Goal: Information Seeking & Learning: Understand process/instructions

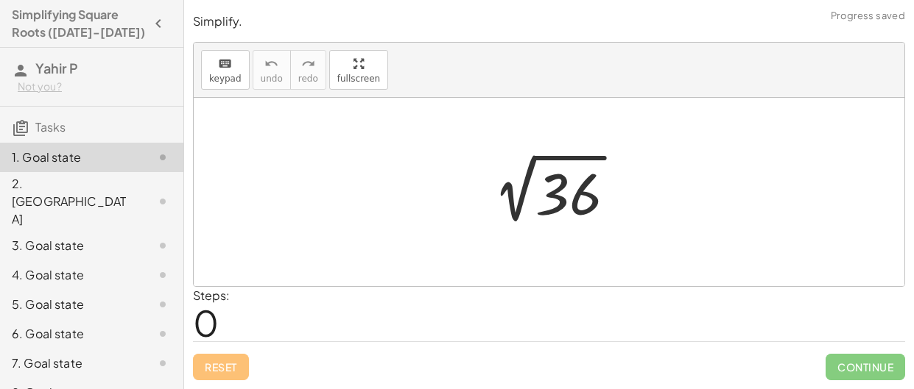
click at [214, 322] on span "0" at bounding box center [206, 322] width 26 height 45
click at [288, 331] on div "Steps: 0" at bounding box center [549, 314] width 712 height 54
click at [197, 318] on span "0" at bounding box center [206, 322] width 26 height 45
click at [197, 319] on span "0" at bounding box center [206, 322] width 26 height 45
click at [246, 216] on div at bounding box center [549, 192] width 710 height 188
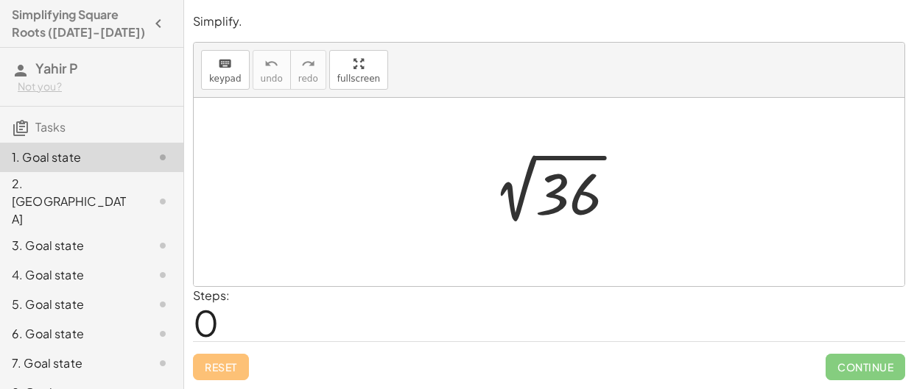
click at [213, 304] on span "0" at bounding box center [206, 322] width 26 height 45
click at [212, 322] on span "0" at bounding box center [206, 322] width 26 height 45
click at [211, 333] on span "0" at bounding box center [206, 322] width 26 height 45
click at [233, 301] on div "Steps: 0" at bounding box center [549, 314] width 712 height 54
drag, startPoint x: 275, startPoint y: 205, endPoint x: 343, endPoint y: 296, distance: 113.7
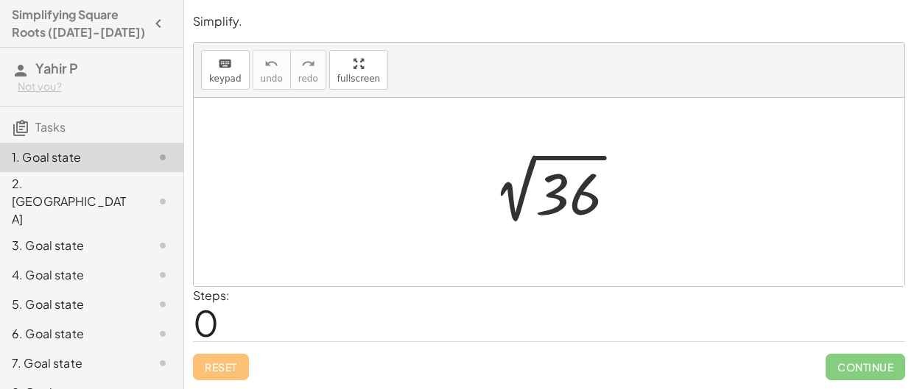
click at [343, 296] on div "Simplify. keyboard keypad undo undo redo redo fullscreen 2 √ 36 × Steps: 0 Rese…" at bounding box center [548, 196] width 729 height 385
click at [208, 300] on span "0" at bounding box center [206, 322] width 26 height 45
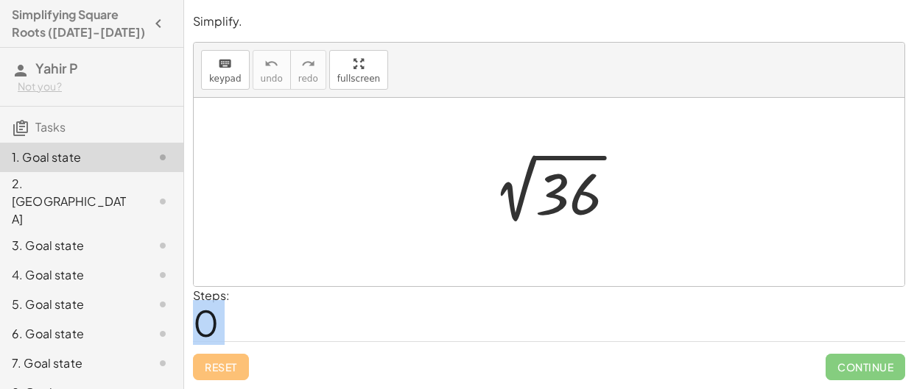
click at [214, 306] on span "0" at bounding box center [206, 322] width 26 height 45
click at [219, 65] on icon "keyboard" at bounding box center [225, 64] width 14 height 18
click at [216, 314] on span "0" at bounding box center [206, 322] width 26 height 45
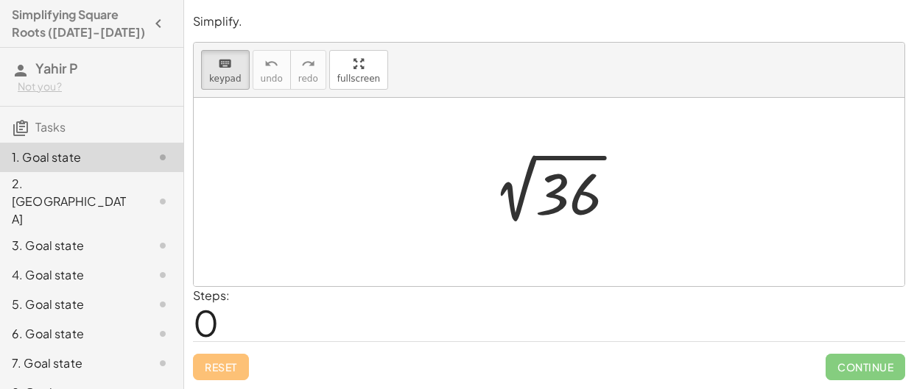
click at [216, 314] on span "0" at bounding box center [206, 322] width 26 height 45
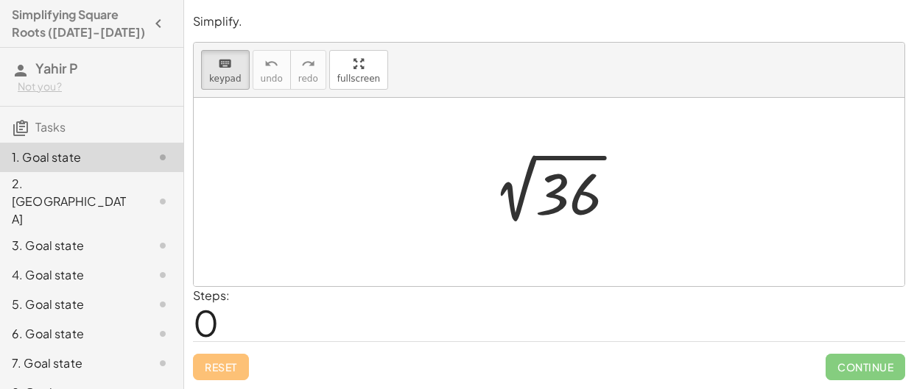
click at [216, 314] on span "0" at bounding box center [206, 322] width 26 height 45
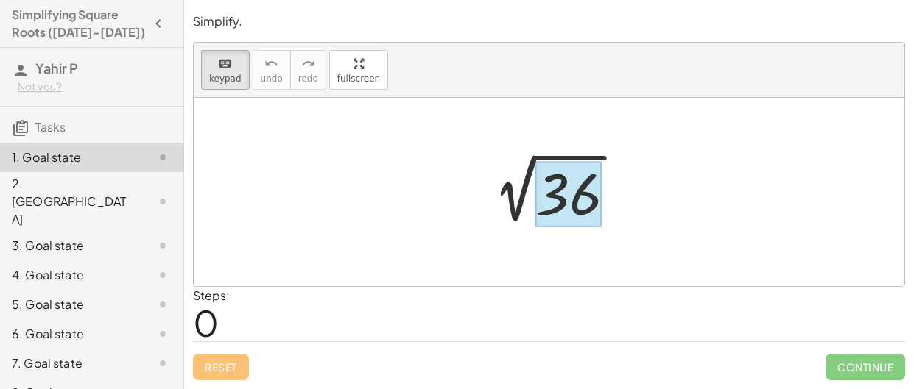
click at [579, 218] on div at bounding box center [568, 195] width 66 height 66
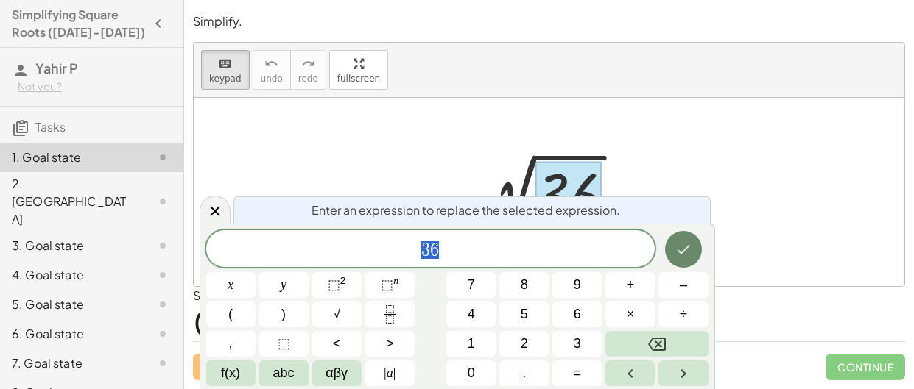
click at [681, 261] on button "Done" at bounding box center [683, 249] width 37 height 37
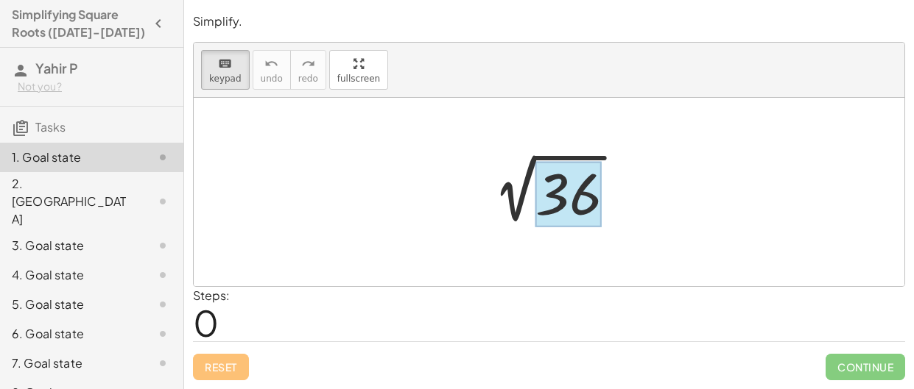
click at [565, 199] on div at bounding box center [568, 195] width 66 height 66
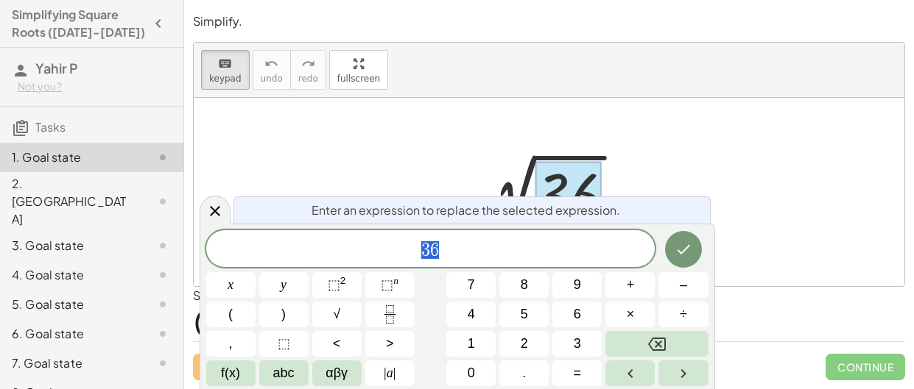
click at [400, 249] on span "3 6" at bounding box center [430, 250] width 449 height 21
click at [450, 251] on span "​ 3 6" at bounding box center [430, 250] width 449 height 21
click at [680, 243] on icon "Done" at bounding box center [683, 250] width 18 height 18
click at [488, 149] on div at bounding box center [549, 192] width 710 height 188
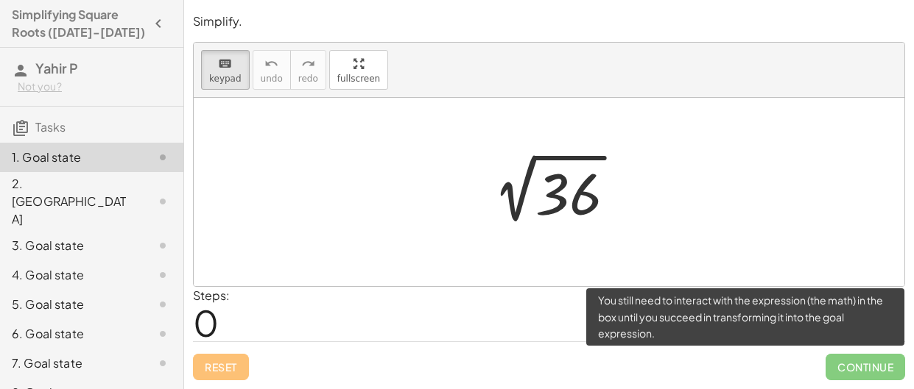
click at [838, 366] on span "Continue" at bounding box center [865, 367] width 80 height 27
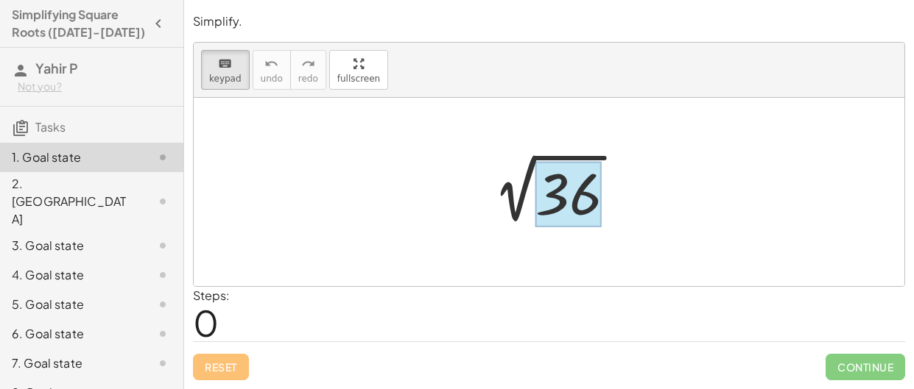
click at [592, 194] on div at bounding box center [568, 195] width 66 height 66
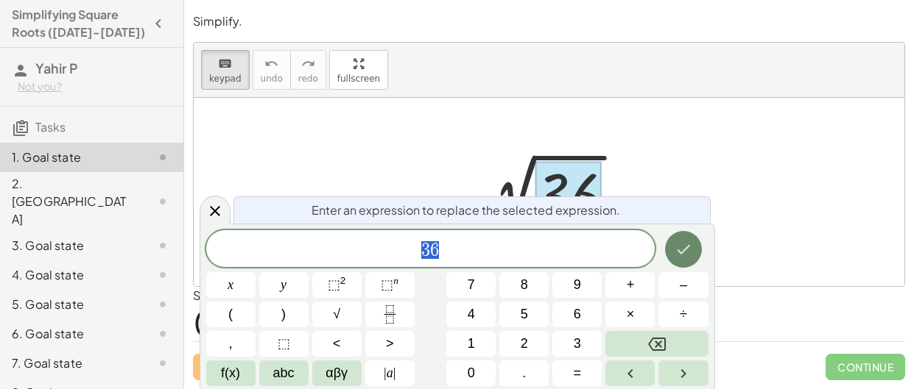
click at [686, 246] on icon "Done" at bounding box center [683, 250] width 18 height 18
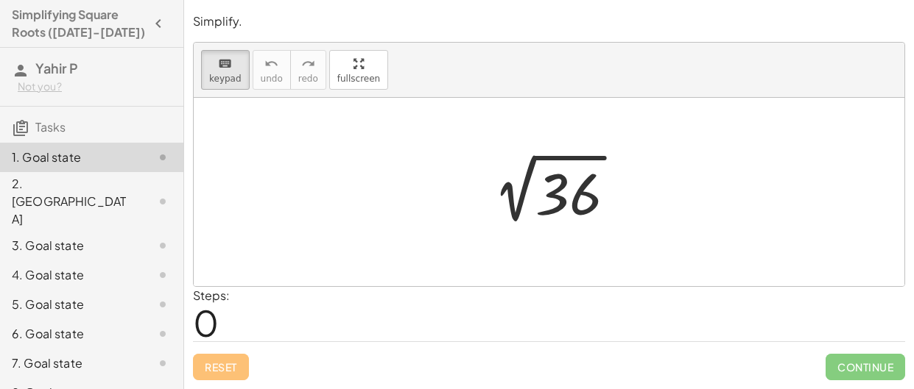
click at [528, 196] on div at bounding box center [553, 192] width 161 height 74
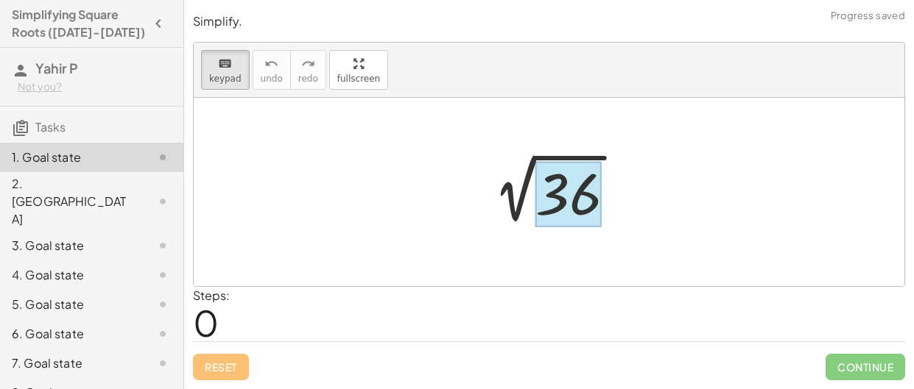
click at [584, 205] on div at bounding box center [568, 195] width 66 height 66
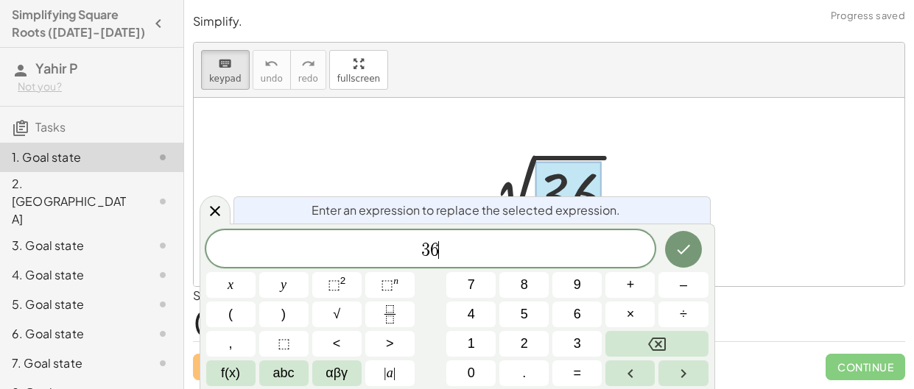
click at [452, 249] on span "3 6 ​" at bounding box center [430, 250] width 449 height 21
click at [460, 308] on button "4" at bounding box center [470, 315] width 49 height 26
click at [623, 317] on button "×" at bounding box center [629, 315] width 49 height 26
click at [573, 283] on span "9" at bounding box center [576, 285] width 7 height 20
click at [671, 250] on button "Done" at bounding box center [683, 249] width 37 height 37
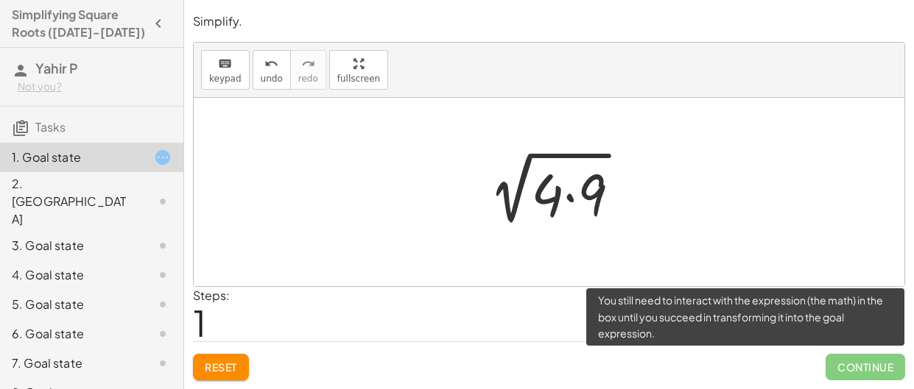
click at [847, 368] on span "Continue" at bounding box center [865, 367] width 80 height 27
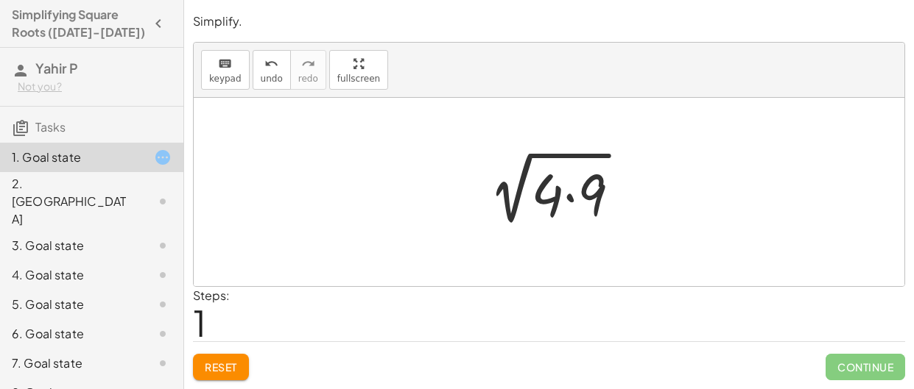
click at [155, 163] on icon at bounding box center [163, 158] width 18 height 18
click at [548, 205] on div at bounding box center [554, 193] width 170 height 76
drag, startPoint x: 548, startPoint y: 205, endPoint x: 478, endPoint y: 196, distance: 71.2
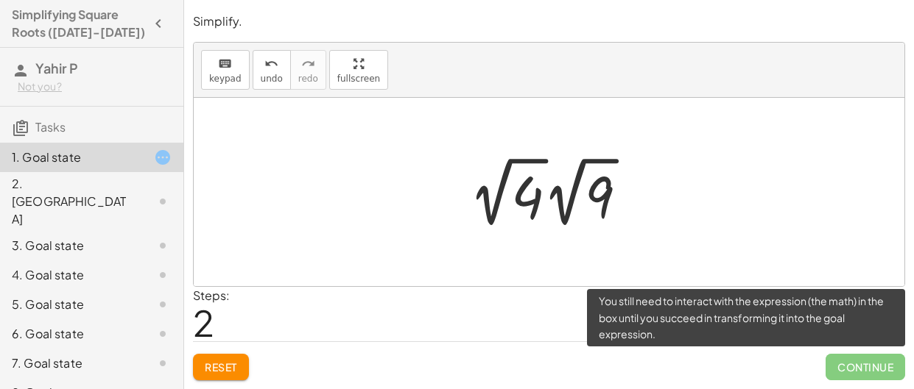
click at [863, 367] on span "Continue" at bounding box center [865, 367] width 80 height 27
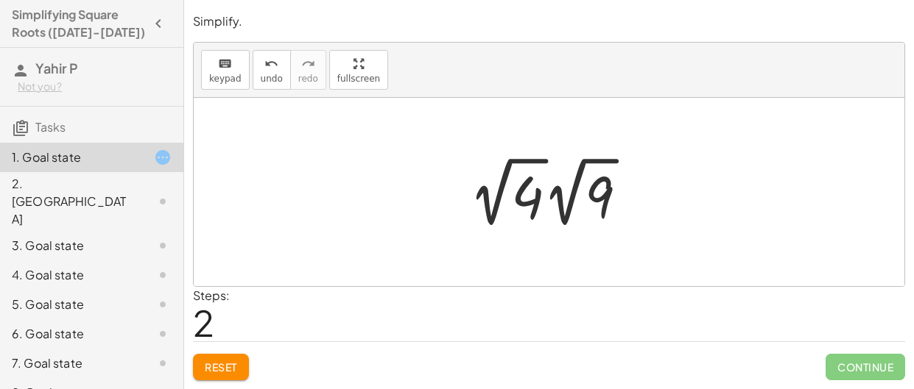
click at [529, 199] on div at bounding box center [554, 192] width 185 height 81
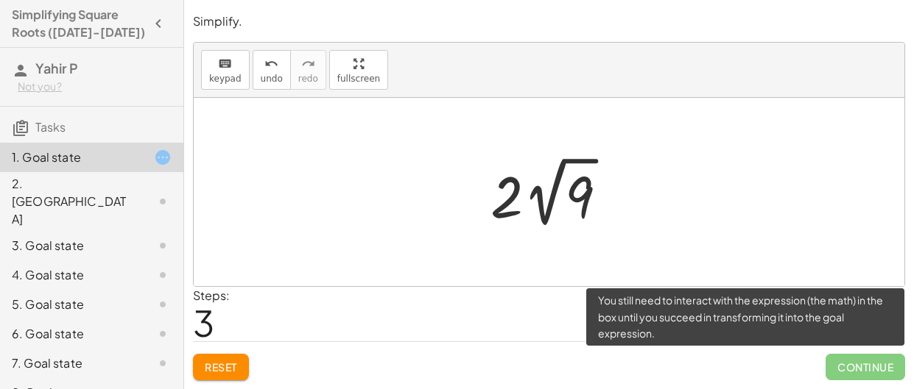
click at [871, 366] on span "Continue" at bounding box center [865, 367] width 80 height 27
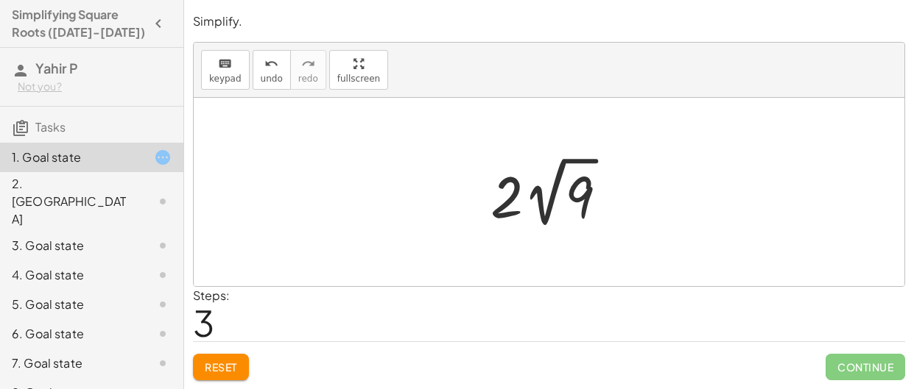
click at [588, 191] on div at bounding box center [555, 192] width 144 height 81
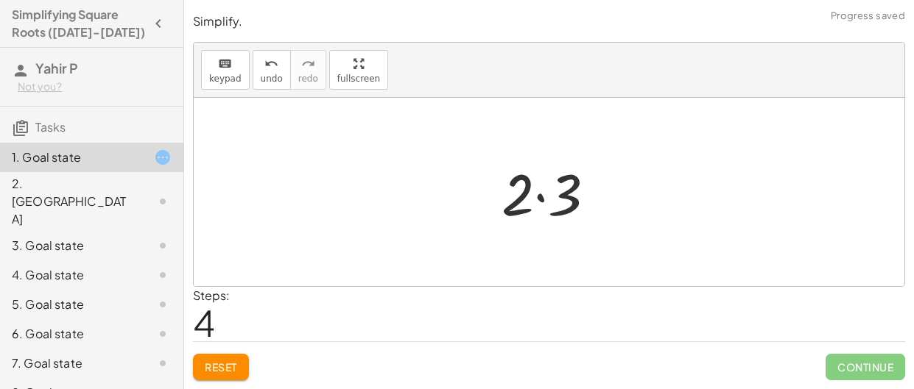
click at [565, 201] on div at bounding box center [554, 193] width 121 height 76
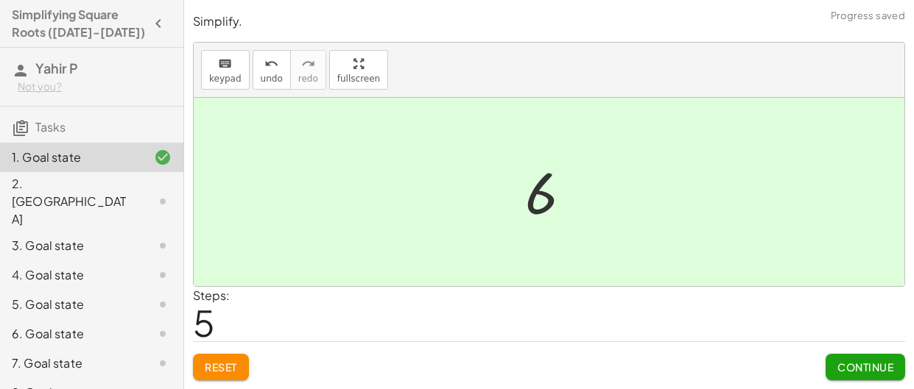
click at [840, 366] on span "Continue" at bounding box center [865, 367] width 56 height 13
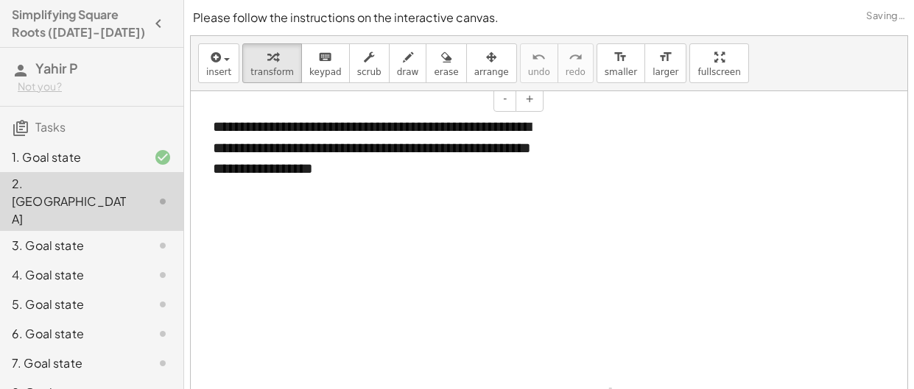
click at [442, 172] on div "**********" at bounding box center [372, 148] width 349 height 93
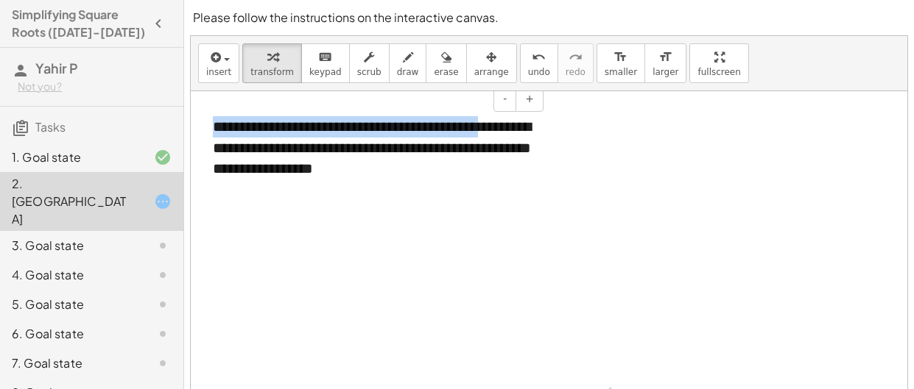
drag, startPoint x: 492, startPoint y: 127, endPoint x: 208, endPoint y: 124, distance: 284.9
click at [208, 124] on div "**********" at bounding box center [372, 148] width 349 height 93
copy div "**********"
click at [615, 197] on div at bounding box center [549, 253] width 716 height 325
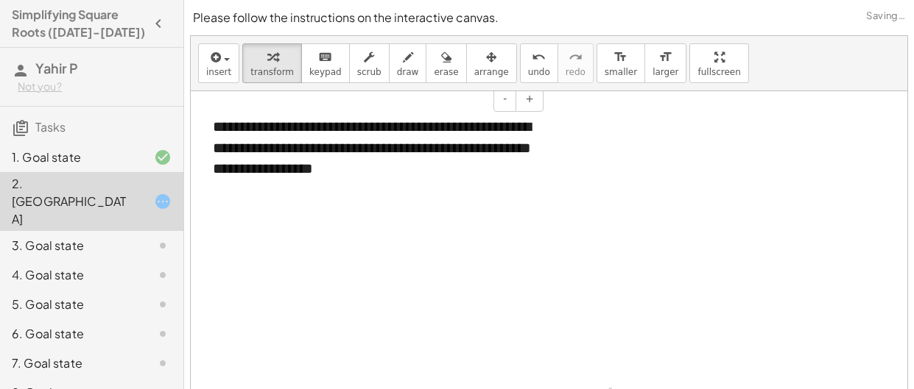
click at [383, 176] on div "**********" at bounding box center [372, 148] width 349 height 93
click at [512, 227] on div at bounding box center [549, 253] width 716 height 325
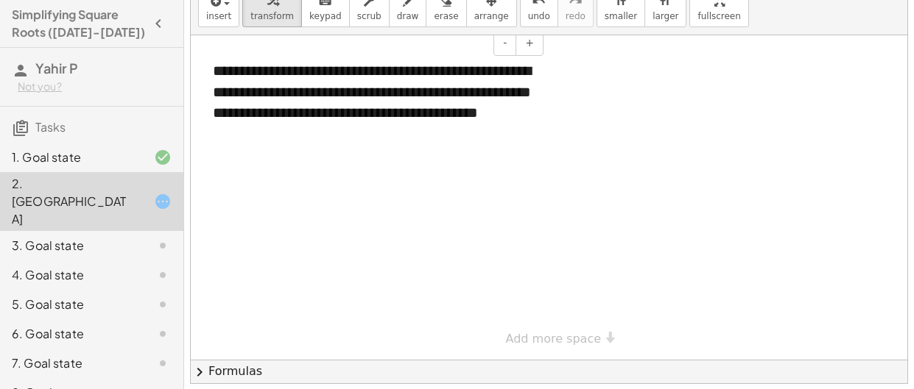
scroll to position [59, 0]
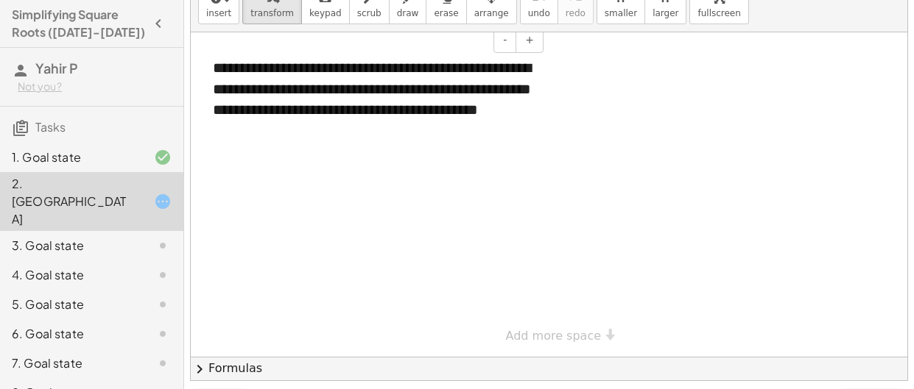
click at [406, 124] on div "**********" at bounding box center [372, 99] width 349 height 113
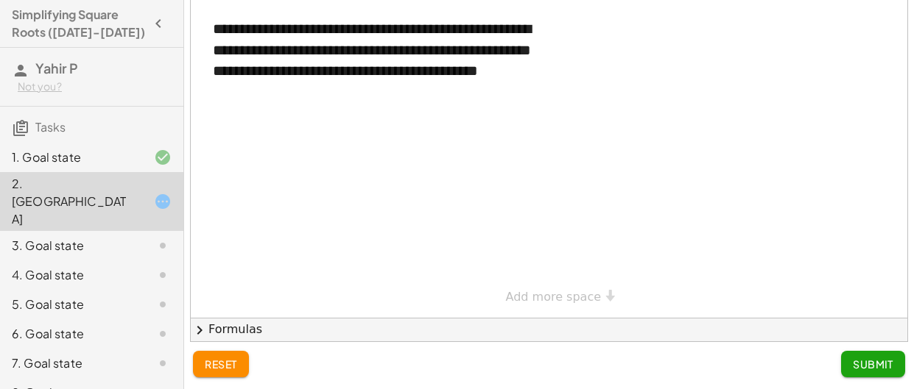
click at [524, 297] on div "**********" at bounding box center [549, 155] width 716 height 325
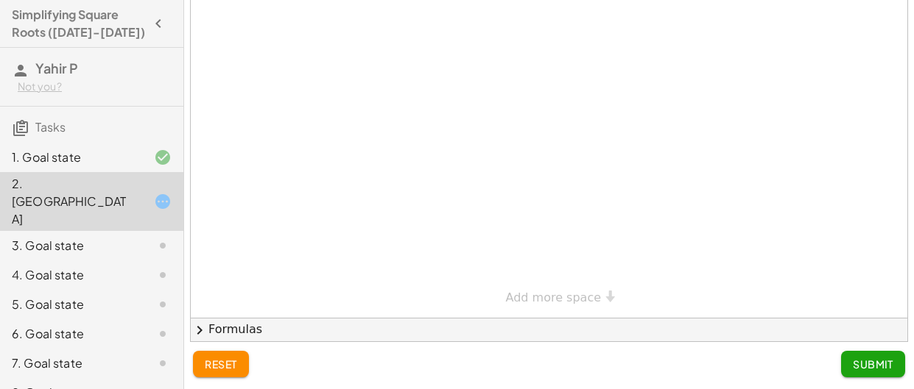
click at [856, 356] on button "Submit" at bounding box center [873, 364] width 64 height 27
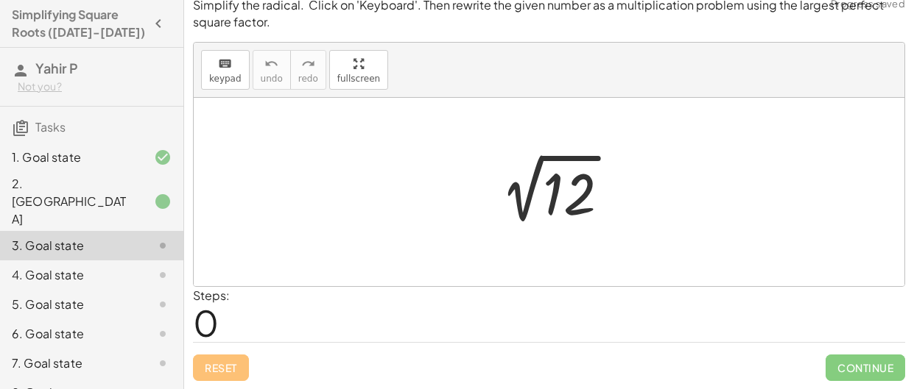
scroll to position [0, 0]
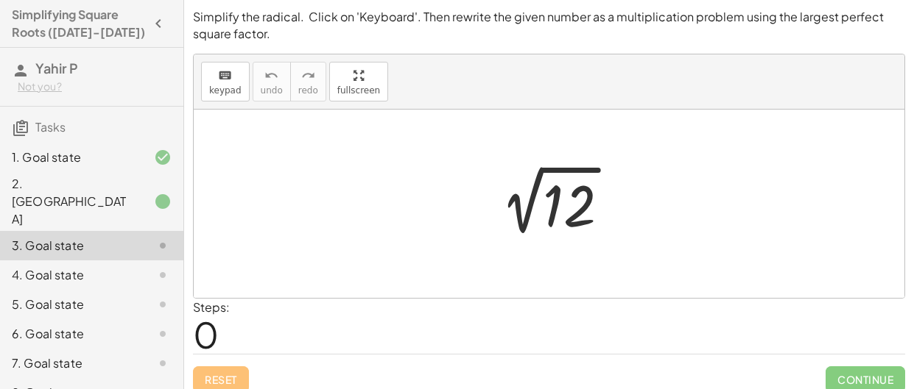
click at [557, 206] on div at bounding box center [555, 204] width 148 height 74
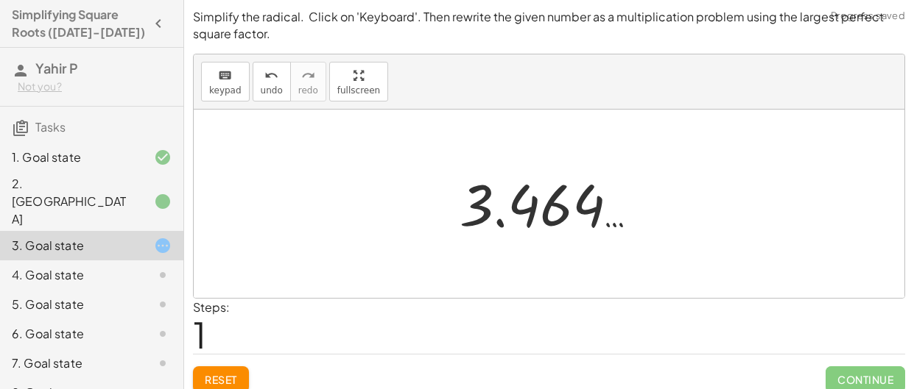
click at [521, 212] on div at bounding box center [554, 204] width 205 height 73
click at [475, 201] on div at bounding box center [554, 204] width 205 height 73
click at [559, 209] on div at bounding box center [554, 204] width 205 height 73
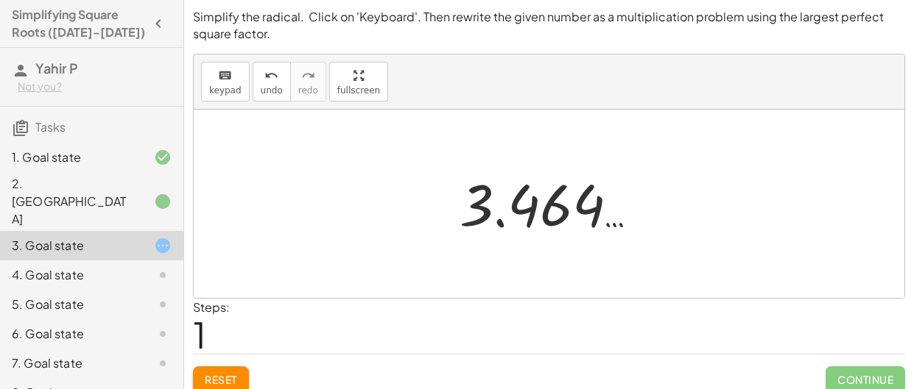
click at [559, 209] on div at bounding box center [554, 204] width 205 height 73
click at [325, 249] on div at bounding box center [549, 204] width 710 height 188
click at [220, 373] on span "Reset" at bounding box center [221, 379] width 32 height 13
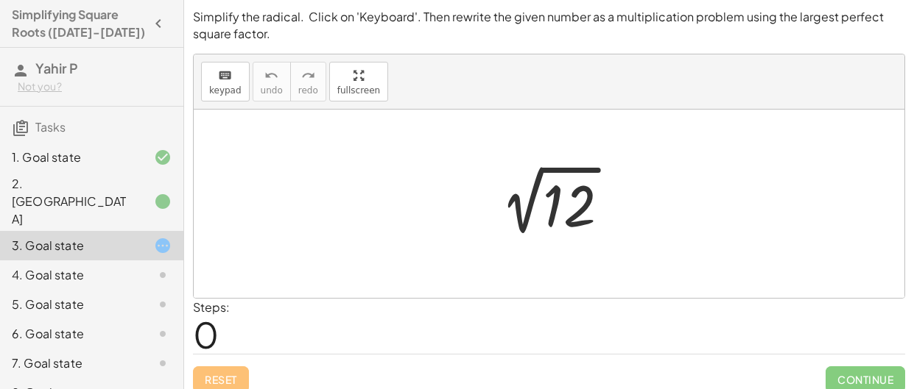
click at [565, 214] on div at bounding box center [555, 204] width 148 height 74
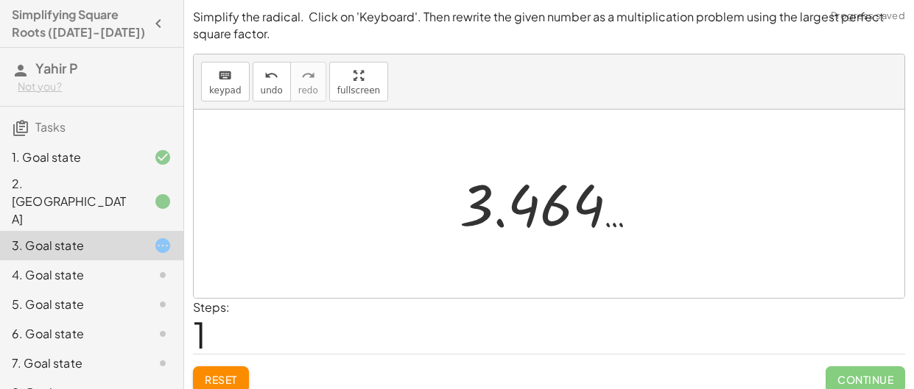
click at [518, 213] on div at bounding box center [554, 204] width 205 height 73
click at [548, 208] on div at bounding box center [554, 204] width 205 height 73
click at [467, 209] on div at bounding box center [554, 204] width 205 height 73
click at [484, 213] on div at bounding box center [554, 204] width 205 height 73
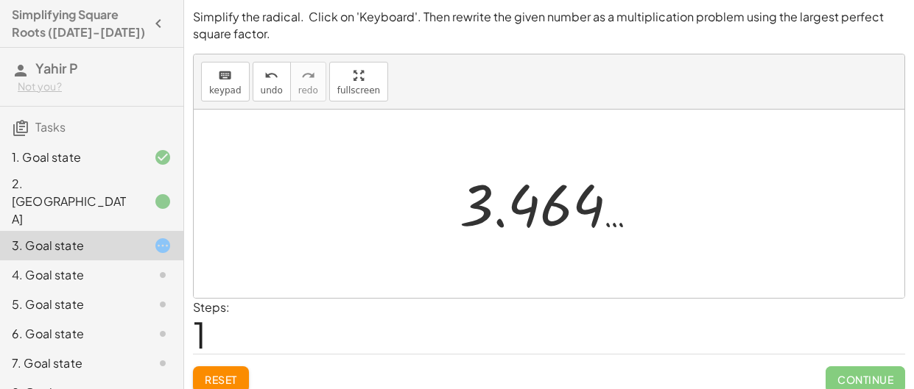
click at [484, 213] on div at bounding box center [554, 204] width 205 height 73
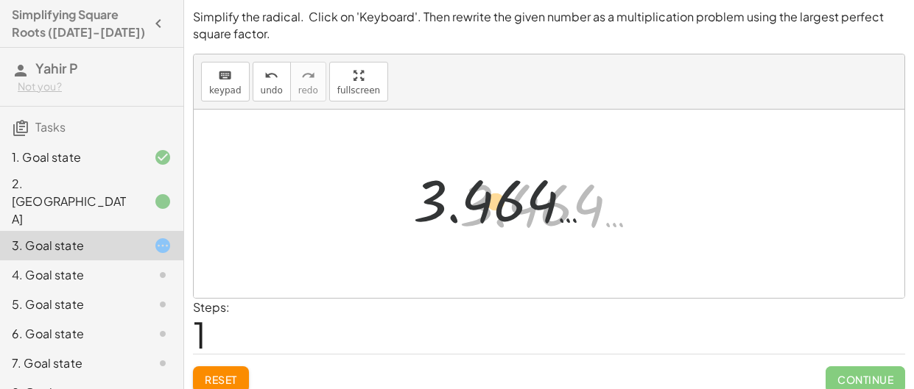
drag, startPoint x: 527, startPoint y: 209, endPoint x: 507, endPoint y: 208, distance: 19.9
click at [507, 208] on div at bounding box center [554, 204] width 205 height 73
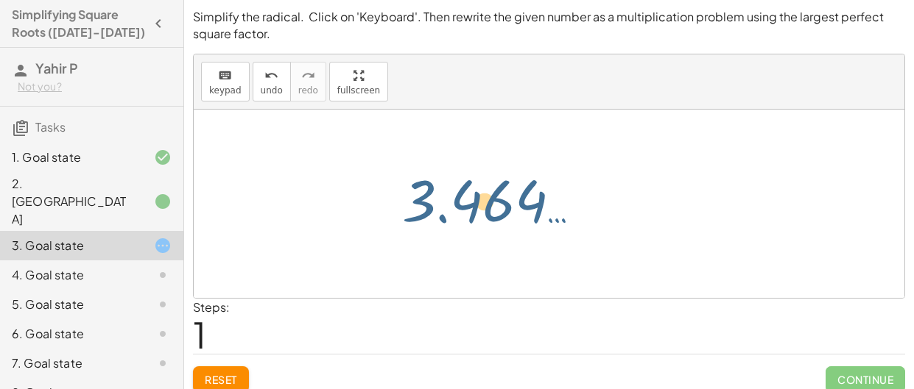
drag, startPoint x: 507, startPoint y: 208, endPoint x: 309, endPoint y: 199, distance: 198.2
click at [309, 199] on div "2 √ 12 3.464 …" at bounding box center [549, 204] width 710 height 188
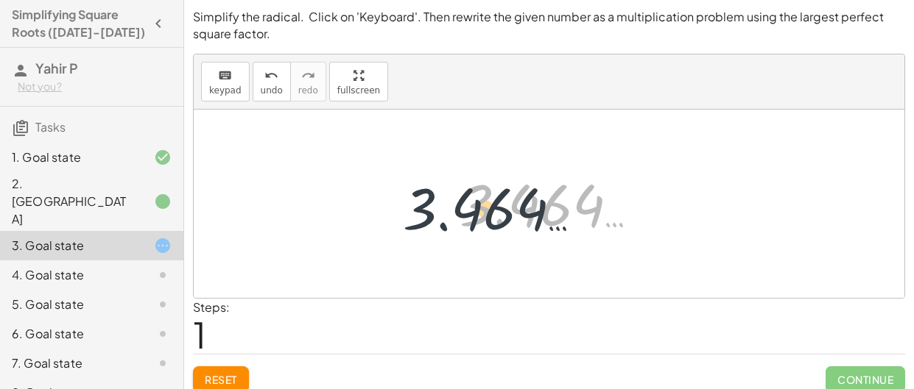
drag, startPoint x: 480, startPoint y: 210, endPoint x: 402, endPoint y: 214, distance: 78.2
click at [402, 214] on div "2 √ 12 3.464 … 3.464 …" at bounding box center [549, 204] width 710 height 188
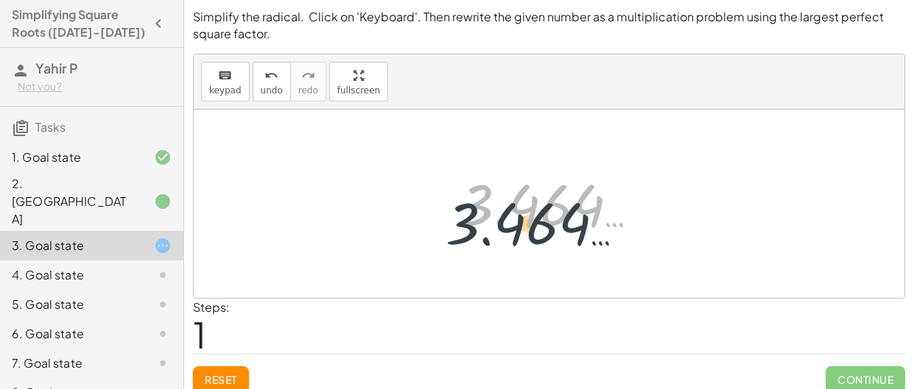
drag, startPoint x: 586, startPoint y: 213, endPoint x: 539, endPoint y: 295, distance: 94.3
click at [539, 295] on div "2 √ 12 3.464 … 3.464 …" at bounding box center [549, 204] width 710 height 188
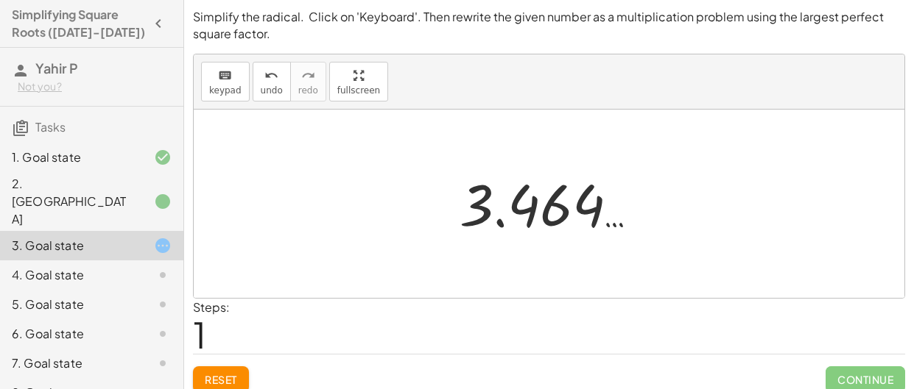
click at [208, 378] on span "Reset" at bounding box center [221, 379] width 32 height 13
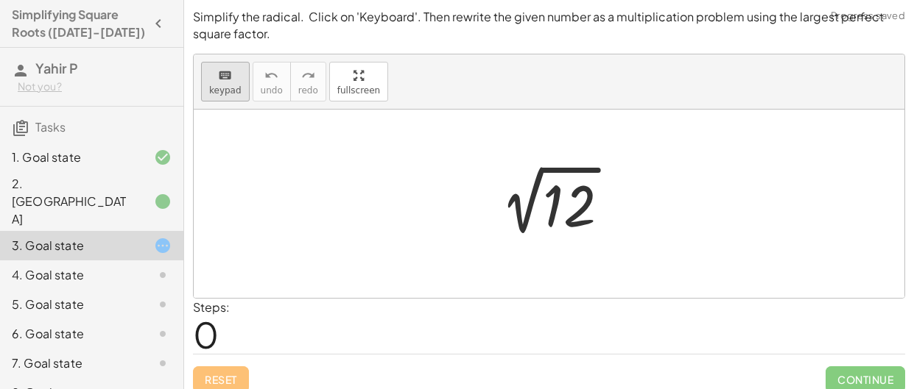
click at [205, 87] on button "keyboard keypad" at bounding box center [225, 82] width 49 height 40
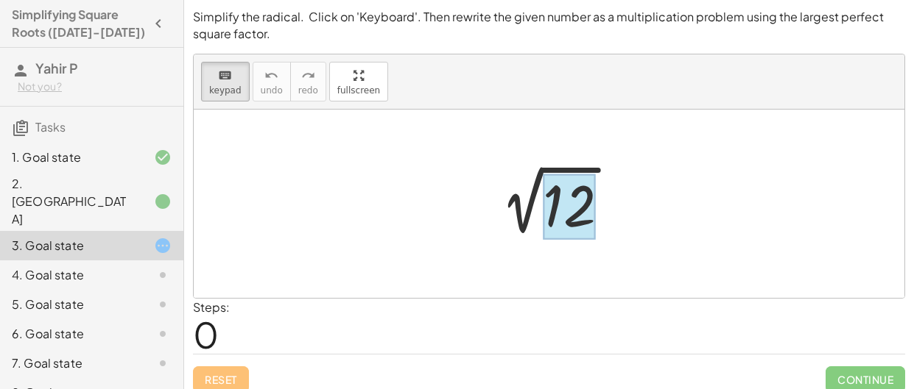
click at [552, 188] on div at bounding box center [569, 207] width 53 height 66
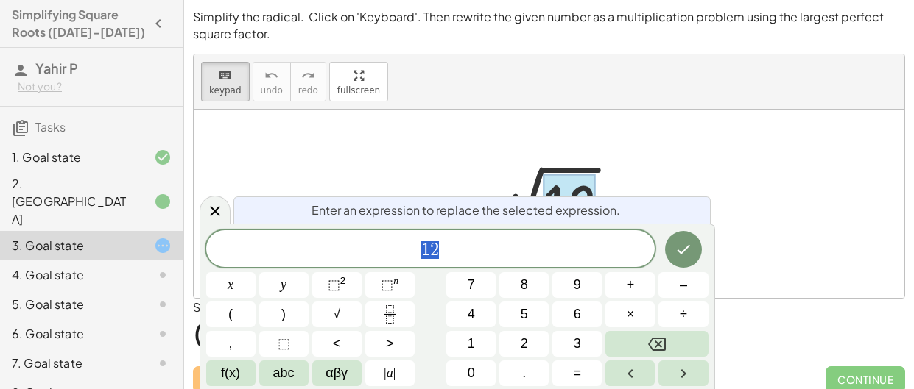
click at [444, 252] on span "1 2" at bounding box center [430, 250] width 449 height 21
click at [626, 314] on span "×" at bounding box center [630, 315] width 8 height 20
click at [678, 241] on icon "Done" at bounding box center [683, 250] width 18 height 18
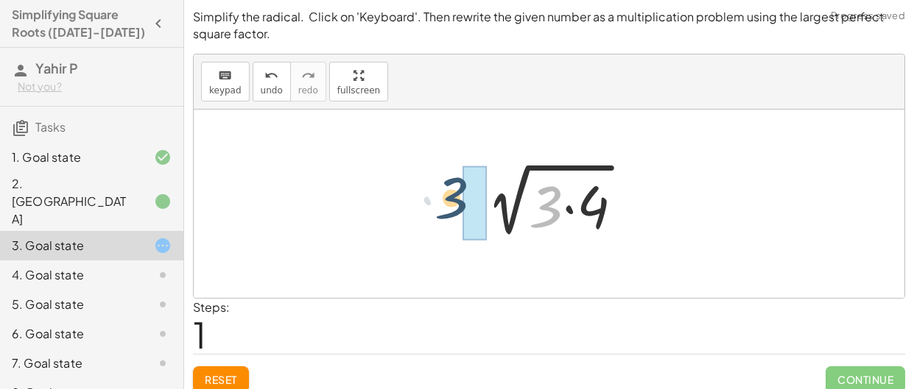
drag, startPoint x: 547, startPoint y: 210, endPoint x: 452, endPoint y: 202, distance: 95.3
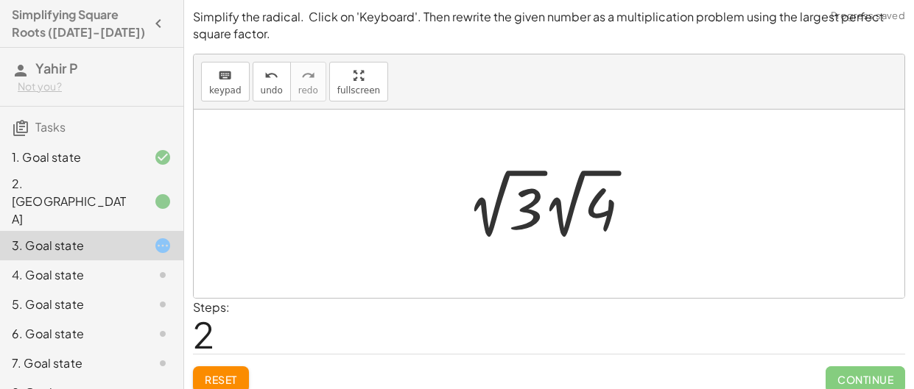
click at [519, 215] on div at bounding box center [554, 203] width 190 height 81
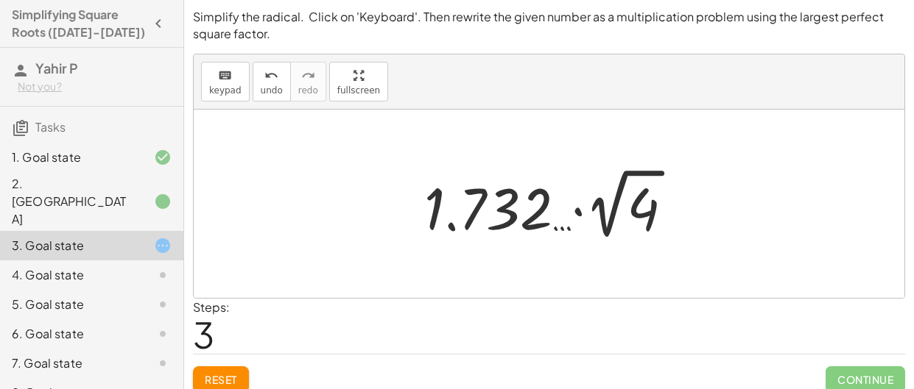
click at [520, 211] on div at bounding box center [554, 203] width 275 height 81
click at [632, 214] on div at bounding box center [554, 203] width 275 height 81
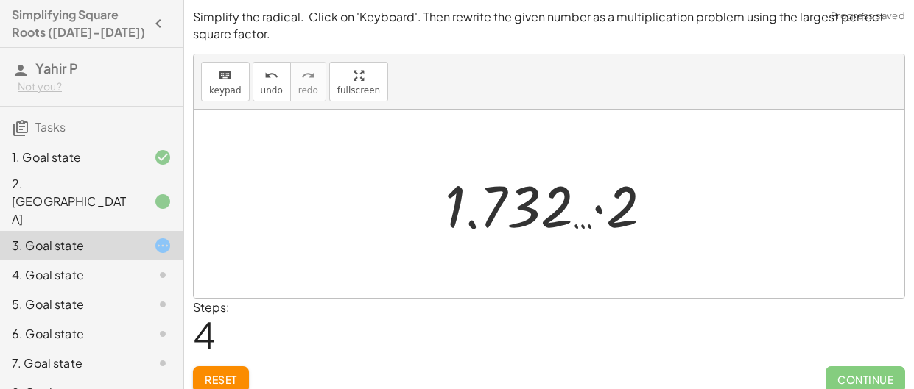
click at [542, 209] on div at bounding box center [554, 204] width 234 height 76
click at [623, 214] on div at bounding box center [554, 204] width 234 height 76
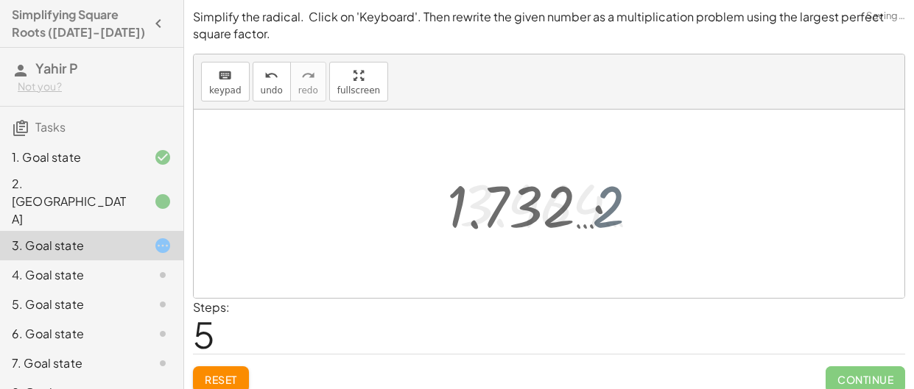
click at [623, 214] on div at bounding box center [554, 204] width 205 height 73
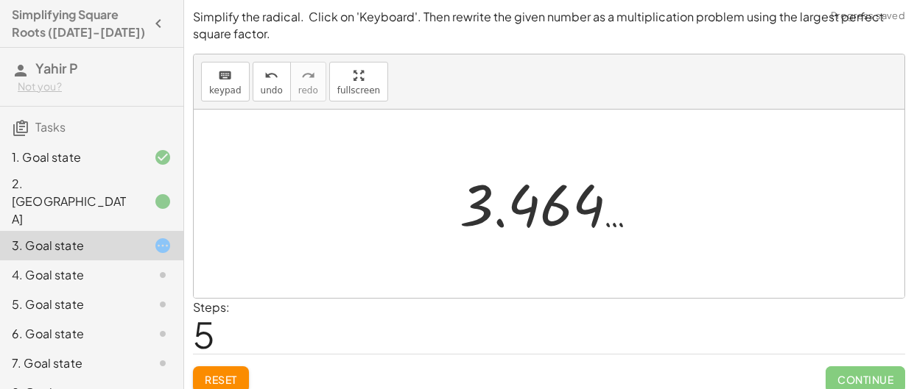
click at [572, 206] on div at bounding box center [554, 204] width 205 height 73
click at [548, 205] on div at bounding box center [554, 204] width 205 height 73
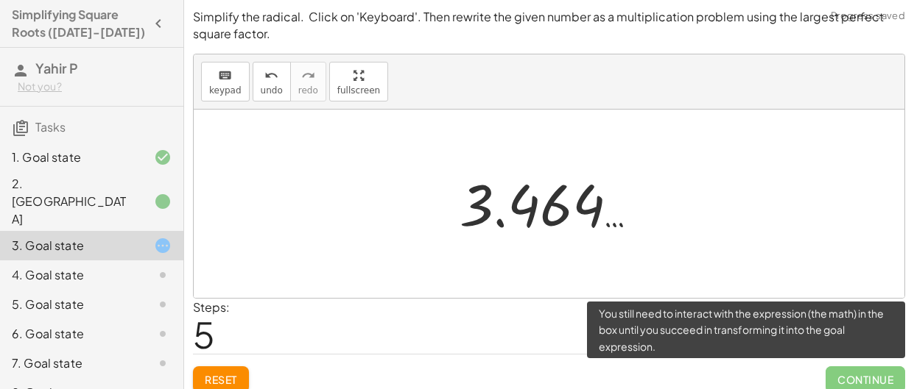
click at [840, 378] on span "Continue" at bounding box center [865, 380] width 80 height 27
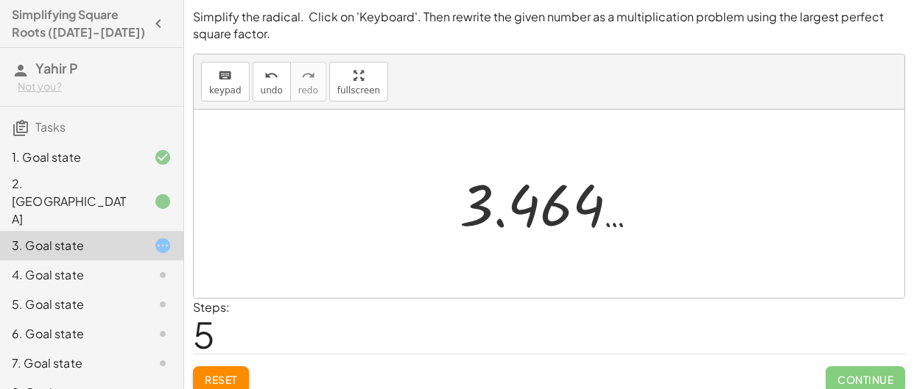
click at [528, 211] on div at bounding box center [554, 204] width 205 height 73
click at [480, 210] on div at bounding box center [554, 204] width 205 height 73
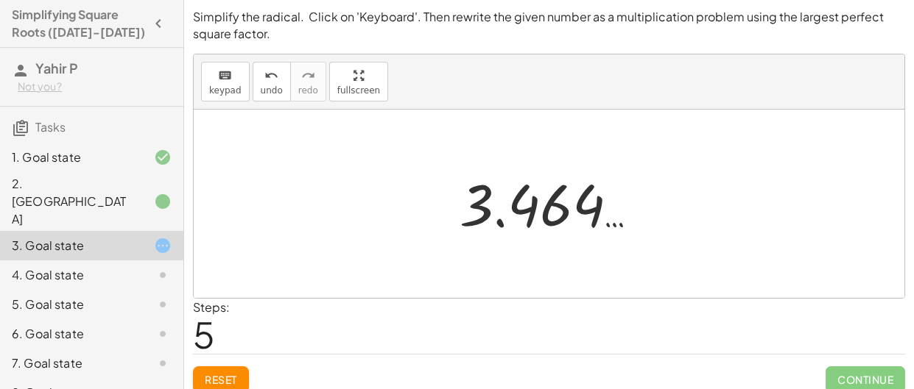
click at [480, 210] on div at bounding box center [554, 204] width 205 height 73
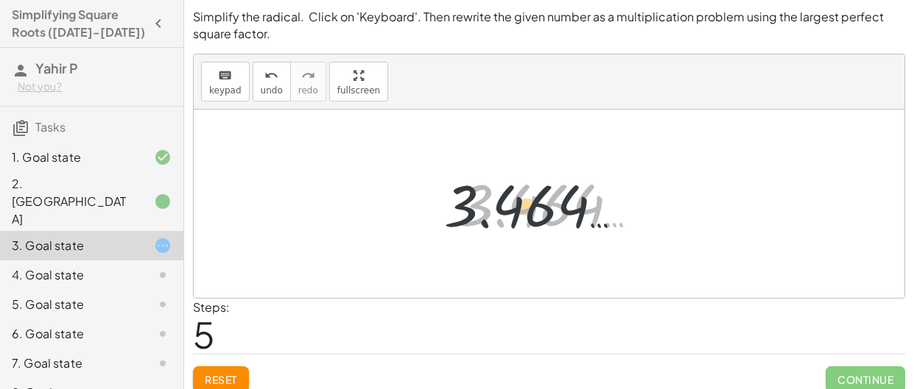
drag, startPoint x: 480, startPoint y: 210, endPoint x: 420, endPoint y: 216, distance: 60.0
click at [420, 216] on div "2 √ 12 2 √ ( · 3 · 4 ) · 2 √ 3 · 2 √ 4 · 1.732 … · 2 √ 4 · 1.732 … · 2 3.464 … …" at bounding box center [549, 204] width 710 height 188
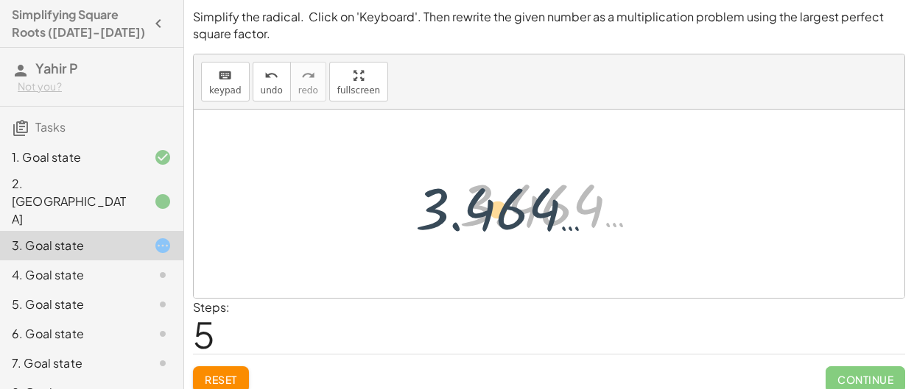
drag, startPoint x: 514, startPoint y: 198, endPoint x: 459, endPoint y: 202, distance: 54.7
click at [459, 202] on div at bounding box center [554, 204] width 205 height 73
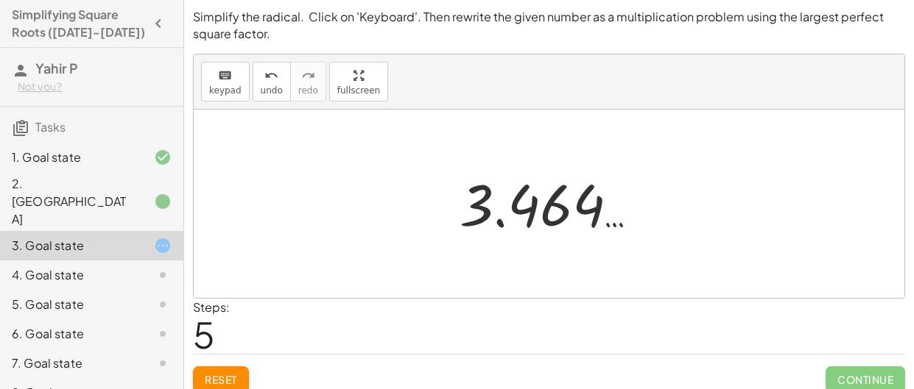
click at [211, 376] on span "Reset" at bounding box center [221, 379] width 32 height 13
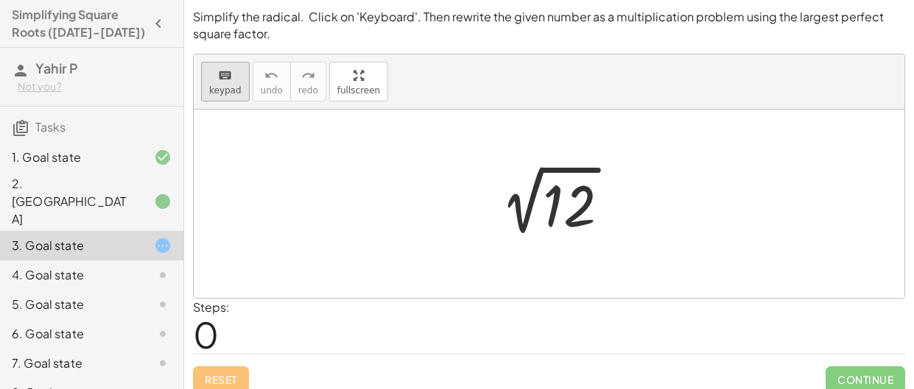
click at [227, 100] on button "keyboard keypad" at bounding box center [225, 82] width 49 height 40
click at [227, 80] on icon "keyboard" at bounding box center [225, 76] width 14 height 18
click at [240, 85] on button "keyboard keypad" at bounding box center [225, 82] width 49 height 40
click at [571, 199] on div at bounding box center [569, 207] width 53 height 66
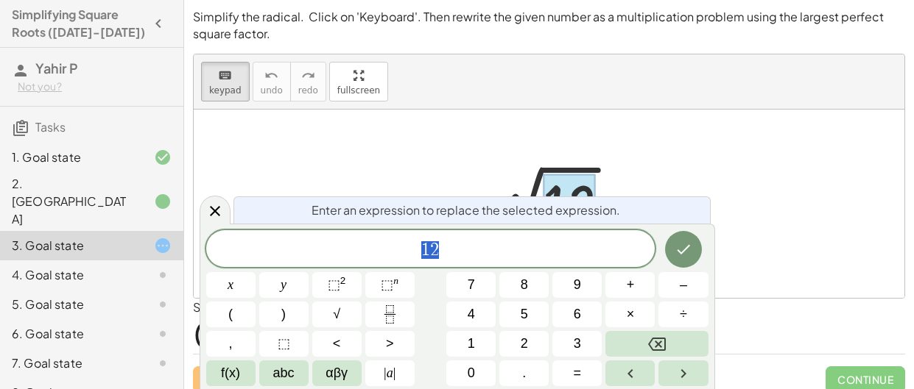
click at [456, 244] on span "1 2" at bounding box center [430, 250] width 449 height 21
click at [623, 319] on button "×" at bounding box center [629, 315] width 49 height 26
click at [688, 263] on button "Done" at bounding box center [683, 249] width 37 height 37
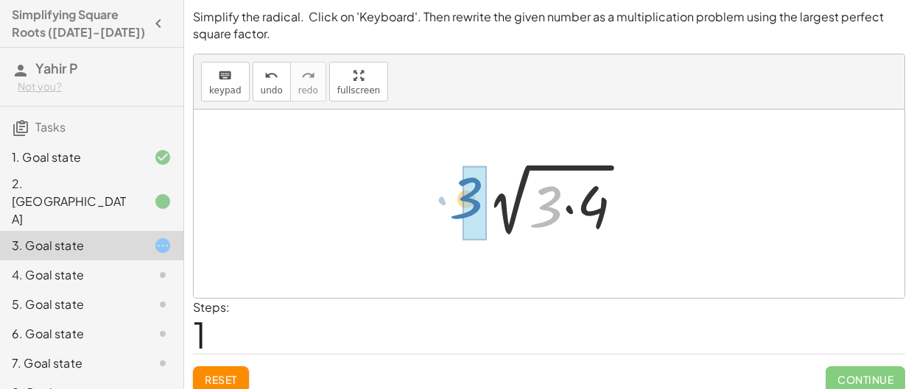
drag, startPoint x: 544, startPoint y: 207, endPoint x: 462, endPoint y: 199, distance: 82.0
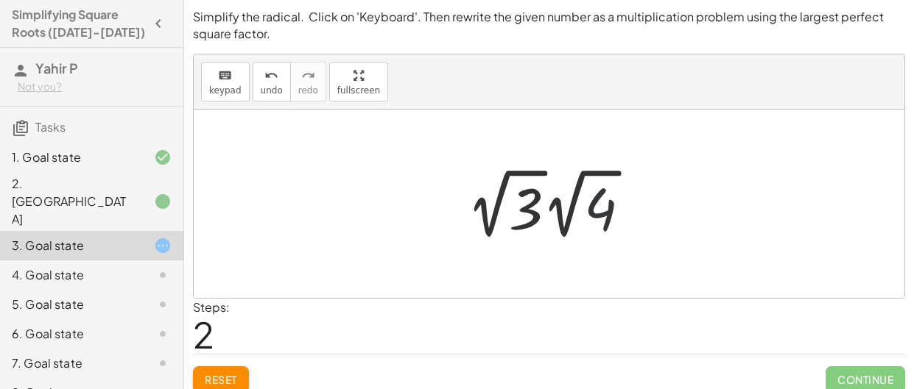
drag, startPoint x: 597, startPoint y: 208, endPoint x: 574, endPoint y: 211, distance: 23.0
click at [574, 211] on div at bounding box center [554, 203] width 190 height 81
click at [604, 211] on div at bounding box center [554, 203] width 190 height 81
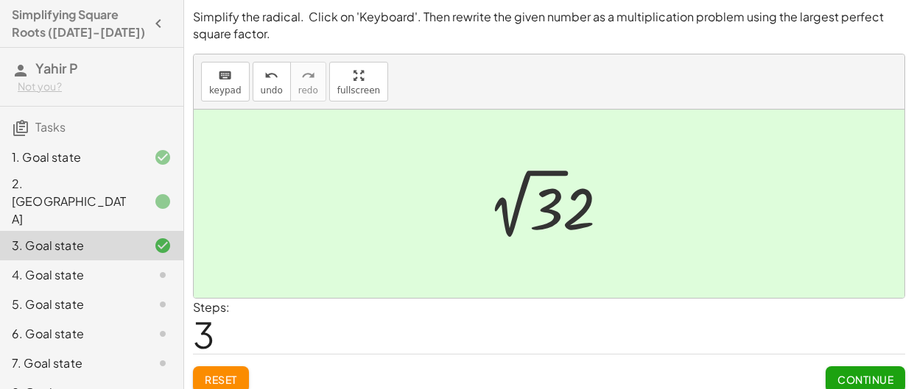
click at [840, 377] on span "Continue" at bounding box center [865, 379] width 56 height 13
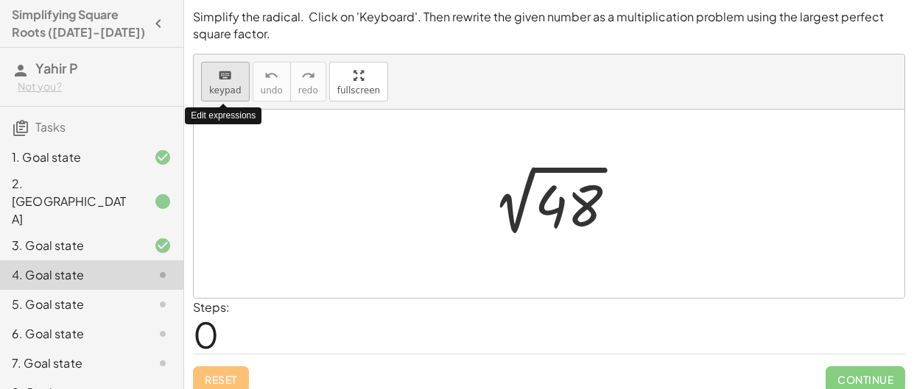
click at [220, 85] on span "keypad" at bounding box center [225, 90] width 32 height 10
click at [228, 97] on button "keyboard keypad" at bounding box center [225, 82] width 49 height 40
click at [227, 88] on span "keypad" at bounding box center [225, 90] width 32 height 10
click at [562, 211] on div at bounding box center [554, 204] width 163 height 74
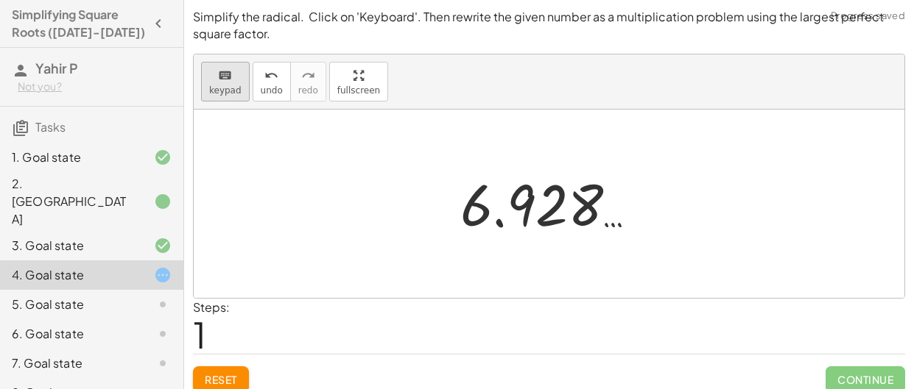
click at [219, 85] on span "keypad" at bounding box center [225, 90] width 32 height 10
click at [215, 370] on button "Reset" at bounding box center [221, 380] width 56 height 27
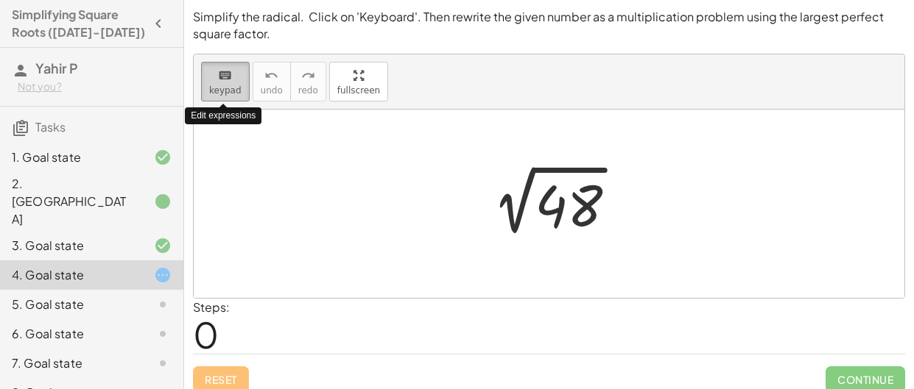
click at [223, 83] on button "keyboard keypad" at bounding box center [225, 82] width 49 height 40
click at [559, 203] on div at bounding box center [554, 204] width 163 height 74
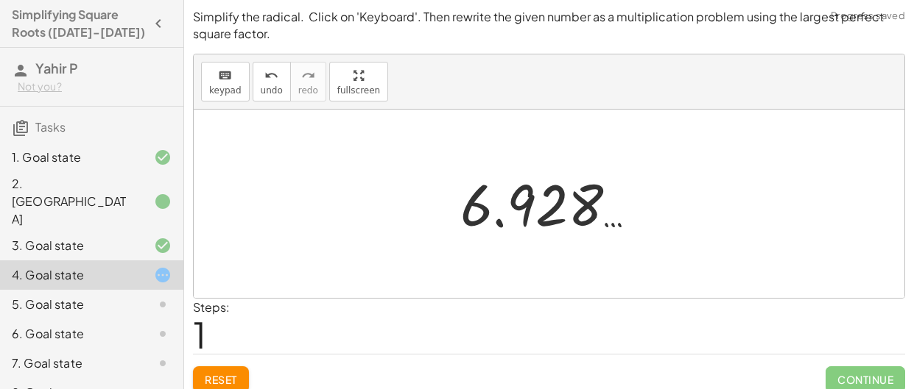
click at [230, 378] on span "Reset" at bounding box center [221, 379] width 32 height 13
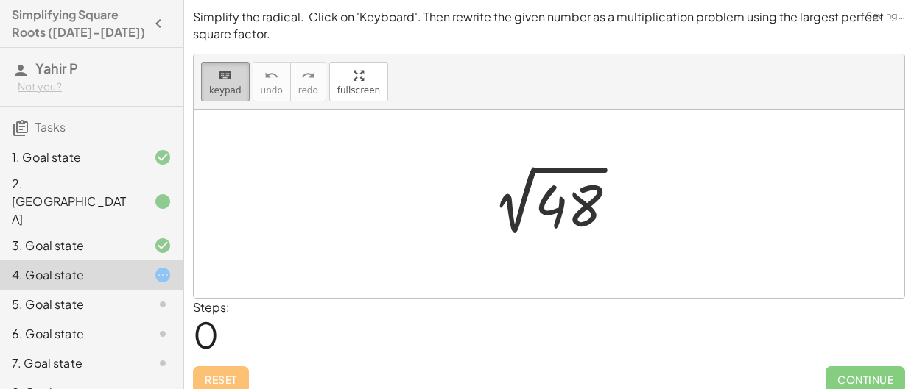
click at [227, 85] on button "keyboard keypad" at bounding box center [225, 82] width 49 height 40
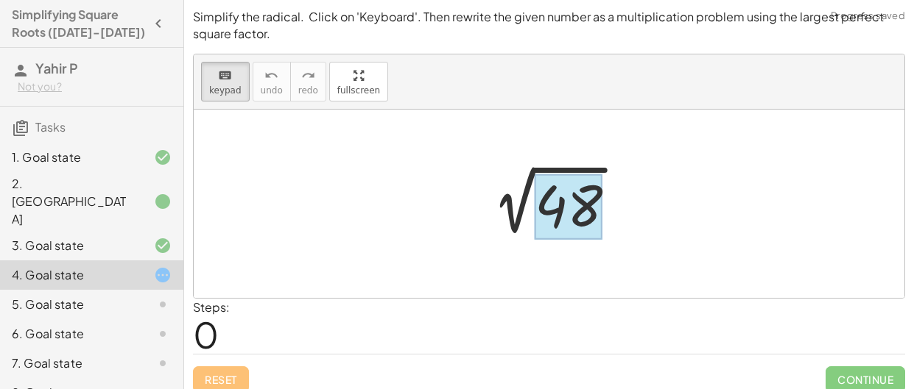
click at [570, 205] on div at bounding box center [568, 207] width 68 height 66
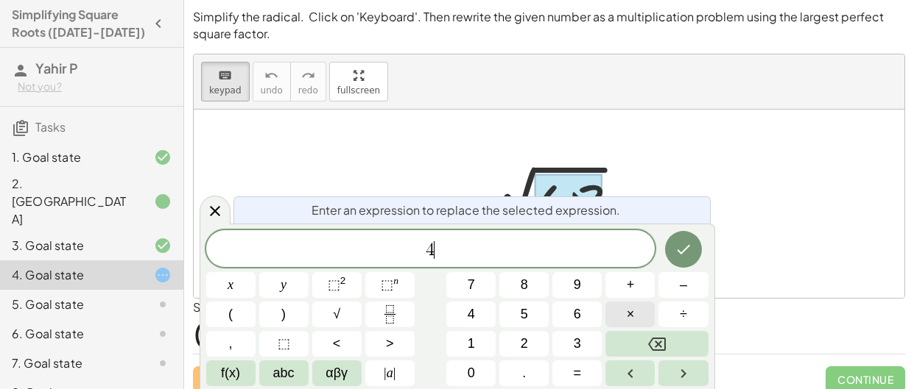
click at [639, 317] on button "×" at bounding box center [629, 315] width 49 height 26
click at [679, 250] on icon "Done" at bounding box center [683, 250] width 18 height 18
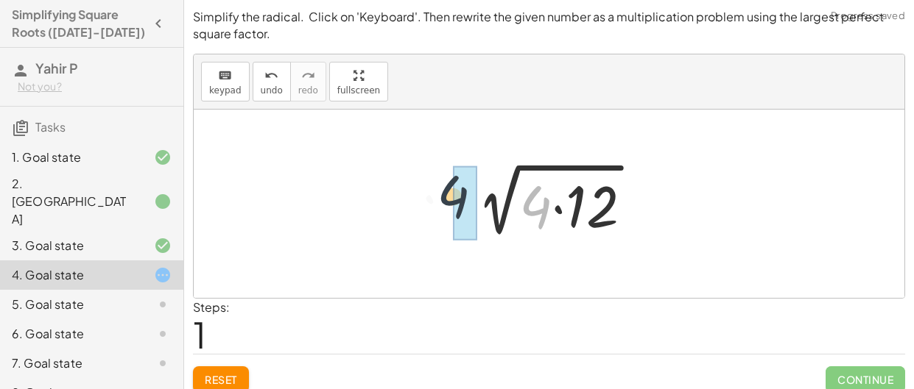
drag, startPoint x: 539, startPoint y: 216, endPoint x: 449, endPoint y: 205, distance: 90.5
click at [449, 205] on div "2 √ 48 · 4 2 √ ( · 4 · 12 )" at bounding box center [548, 204] width 213 height 83
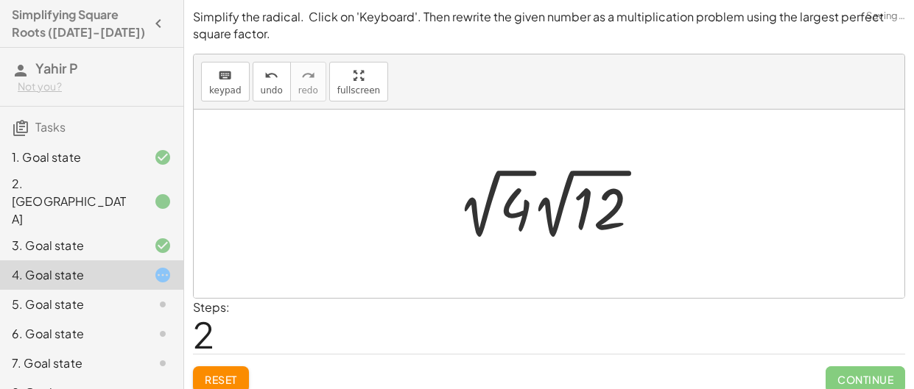
click at [516, 208] on div at bounding box center [554, 203] width 209 height 81
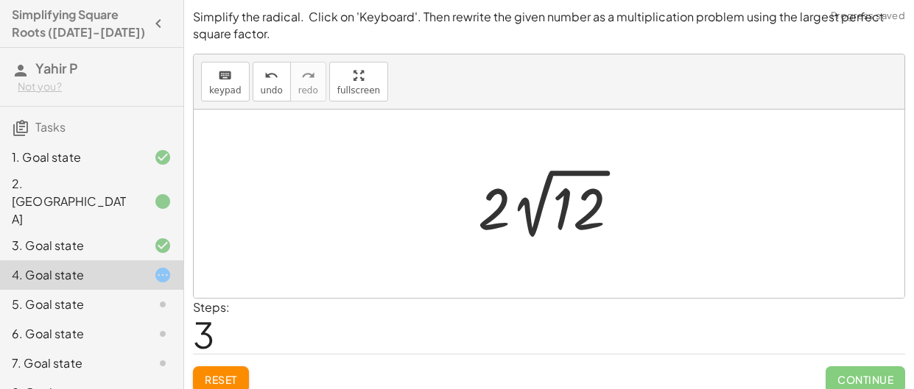
click at [498, 217] on div at bounding box center [553, 203] width 167 height 81
click at [565, 209] on div at bounding box center [553, 203] width 167 height 81
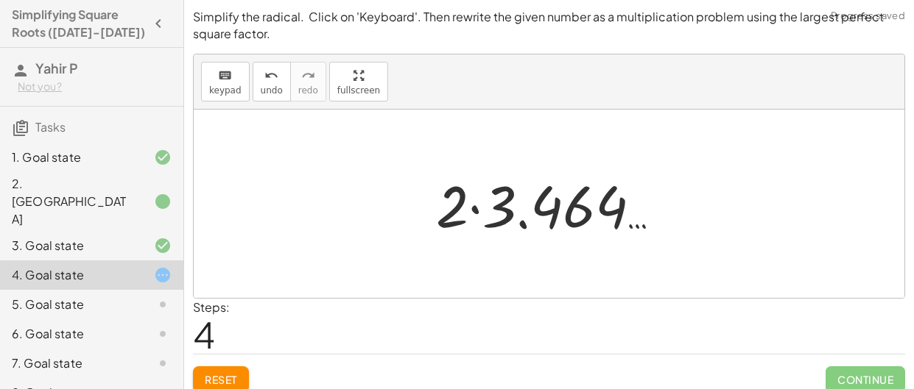
click at [0, 0] on div "Simplify the radical. Click on 'Keyboard'. Then rewrite the given number as a m…" at bounding box center [0, 0] width 0 height 0
click at [217, 374] on span "Reset" at bounding box center [221, 379] width 32 height 13
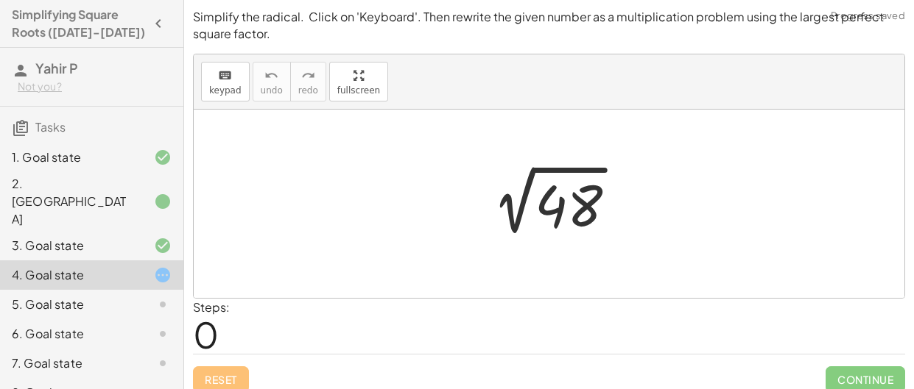
click at [559, 205] on div at bounding box center [554, 204] width 163 height 74
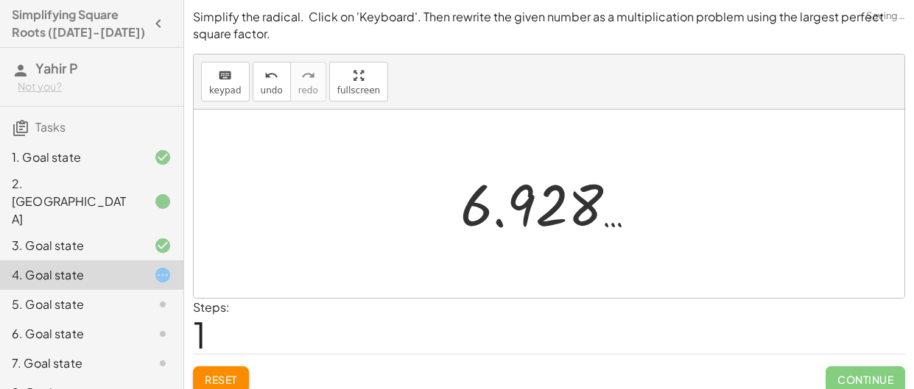
click at [227, 369] on button "Reset" at bounding box center [221, 380] width 56 height 27
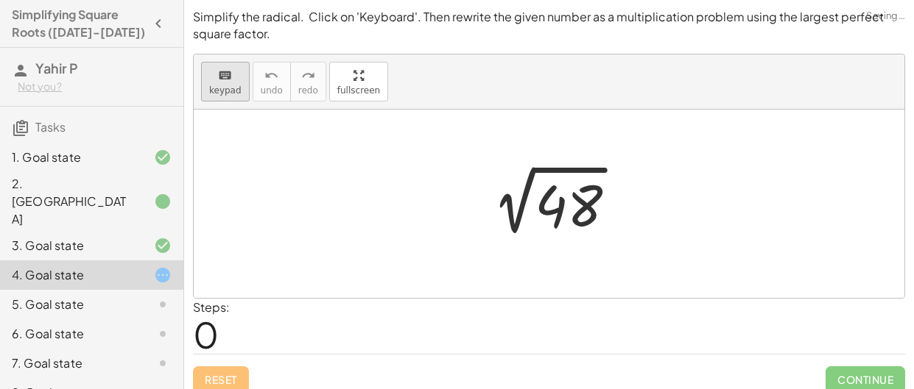
click at [223, 85] on span "keypad" at bounding box center [225, 90] width 32 height 10
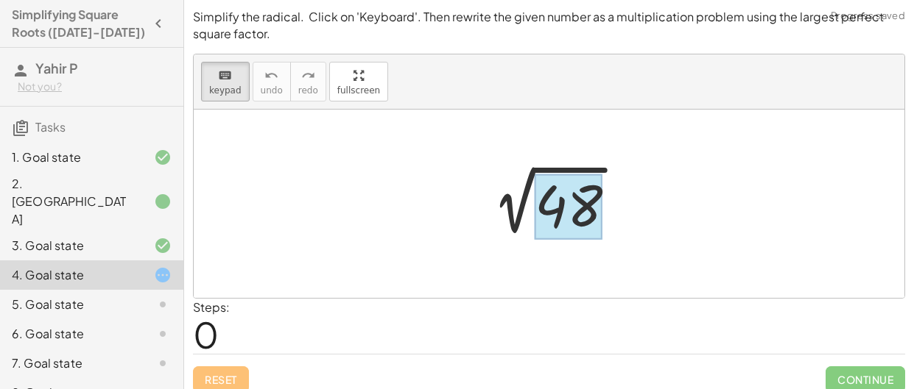
click at [568, 199] on div at bounding box center [568, 207] width 68 height 66
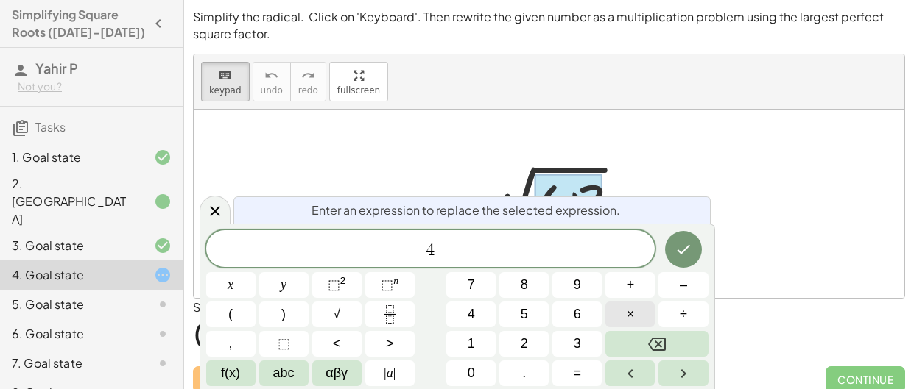
click at [632, 305] on span "×" at bounding box center [630, 315] width 8 height 20
click at [685, 232] on button "Done" at bounding box center [683, 249] width 37 height 37
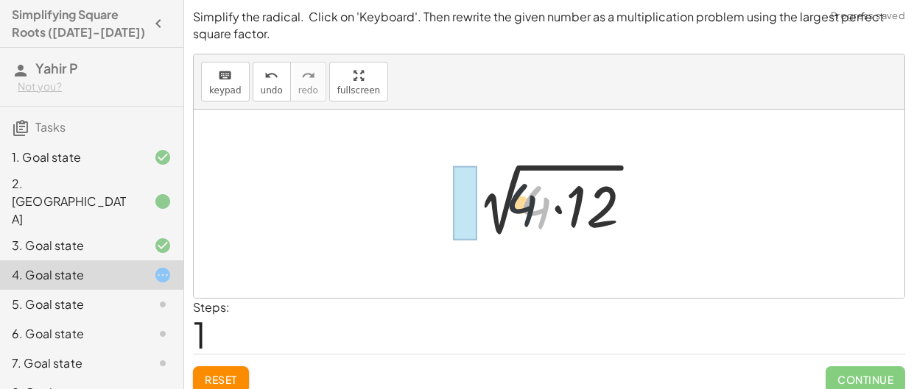
drag, startPoint x: 543, startPoint y: 211, endPoint x: 484, endPoint y: 206, distance: 58.4
click at [484, 206] on div at bounding box center [554, 204] width 194 height 76
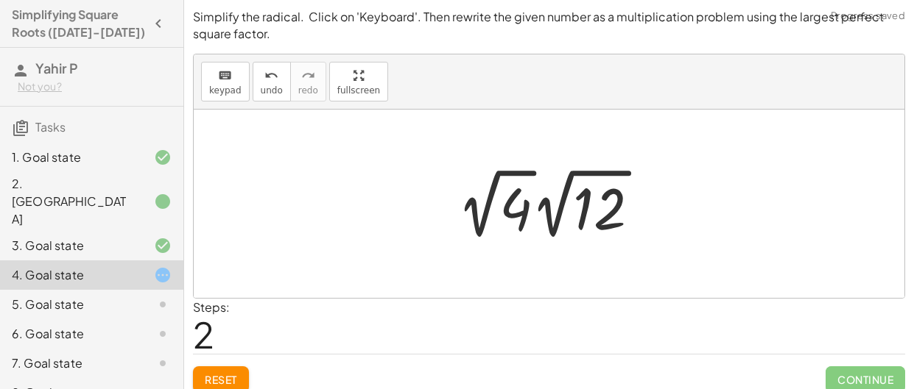
click at [604, 221] on div at bounding box center [554, 203] width 209 height 81
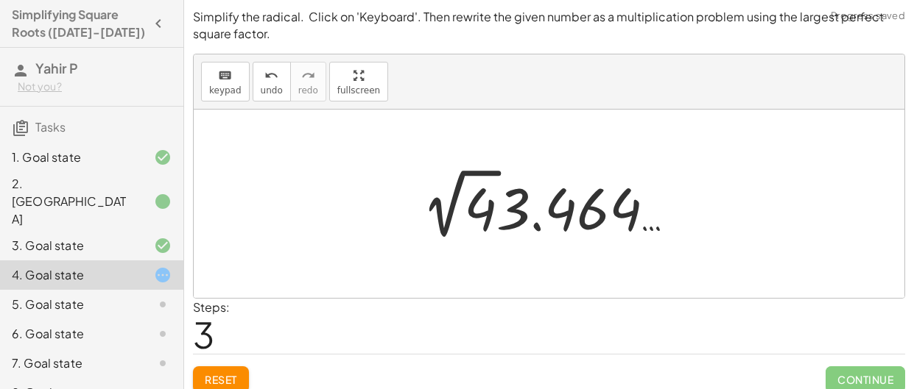
click at [471, 208] on div at bounding box center [554, 203] width 280 height 81
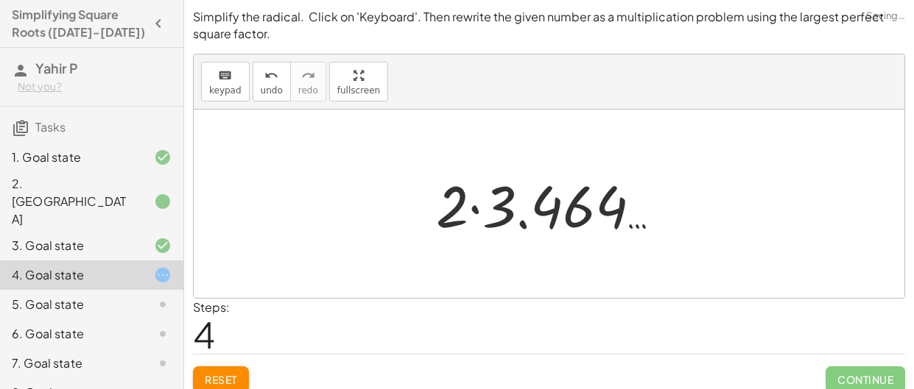
click at [230, 377] on span "Reset" at bounding box center [221, 379] width 32 height 13
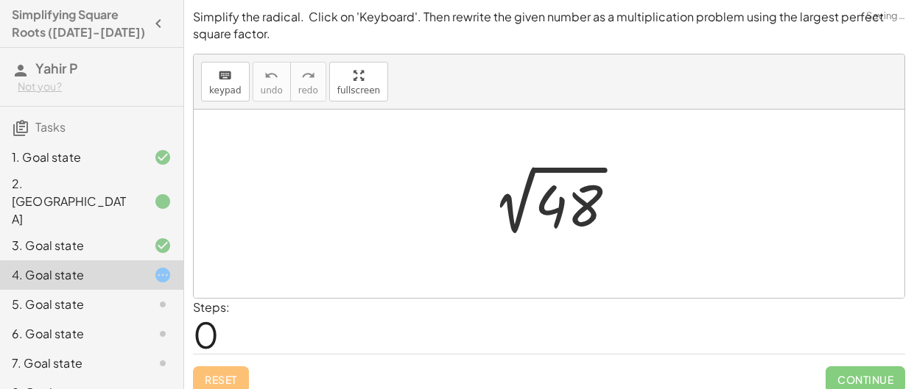
click at [559, 216] on div at bounding box center [554, 204] width 163 height 74
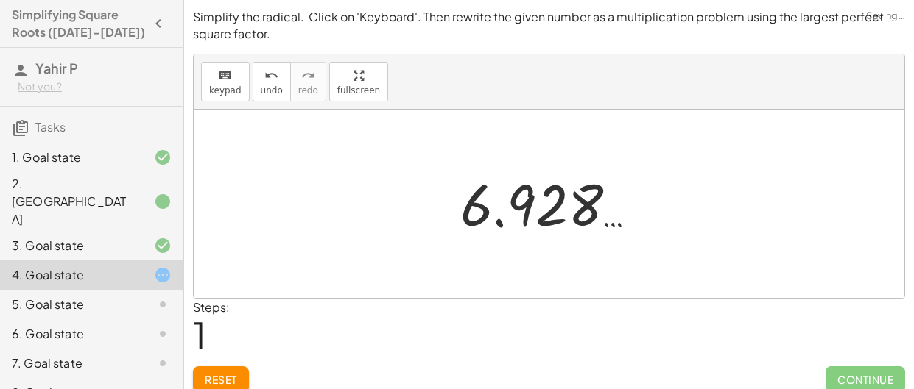
click at [218, 374] on span "Reset" at bounding box center [221, 379] width 32 height 13
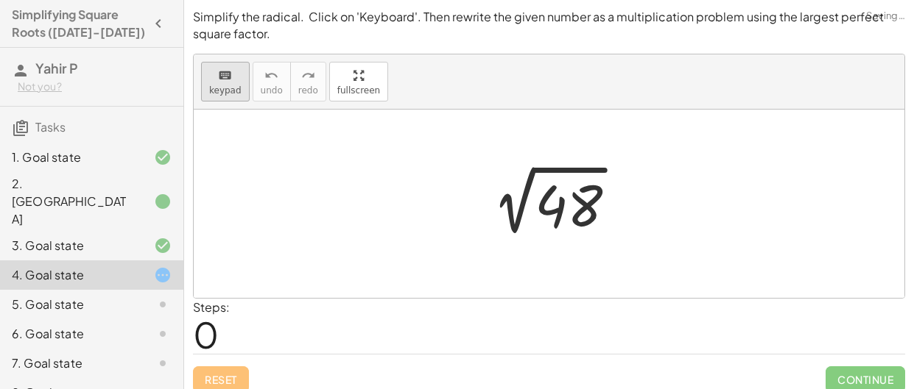
click at [218, 74] on icon "keyboard" at bounding box center [225, 76] width 14 height 18
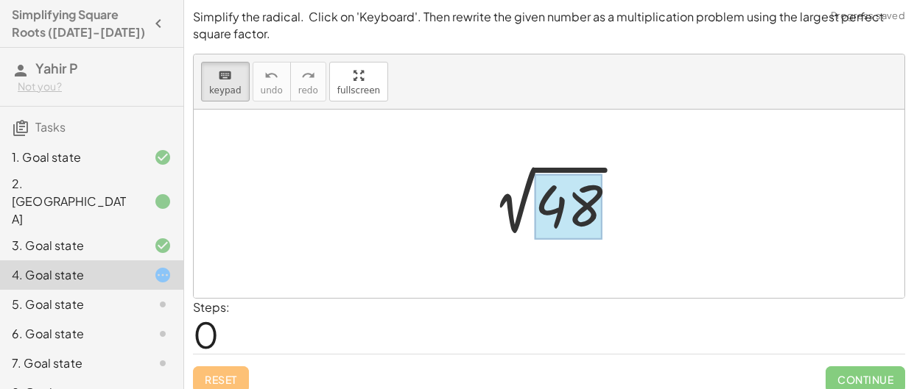
click at [560, 203] on div at bounding box center [568, 207] width 68 height 66
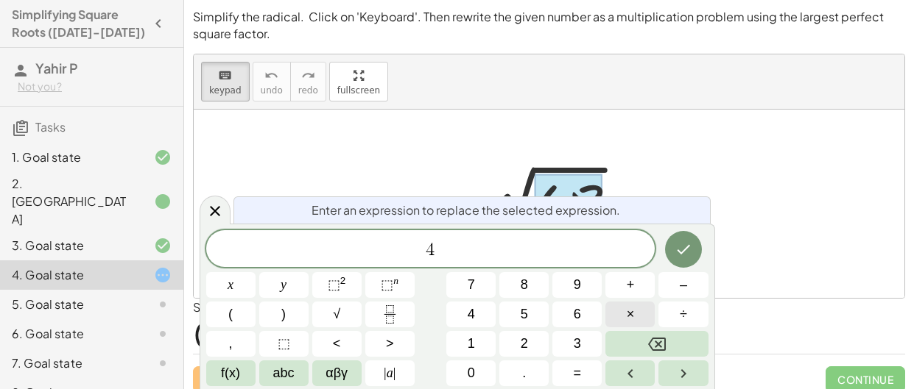
click at [635, 306] on button "×" at bounding box center [629, 315] width 49 height 26
click at [677, 242] on icon "Done" at bounding box center [683, 250] width 18 height 18
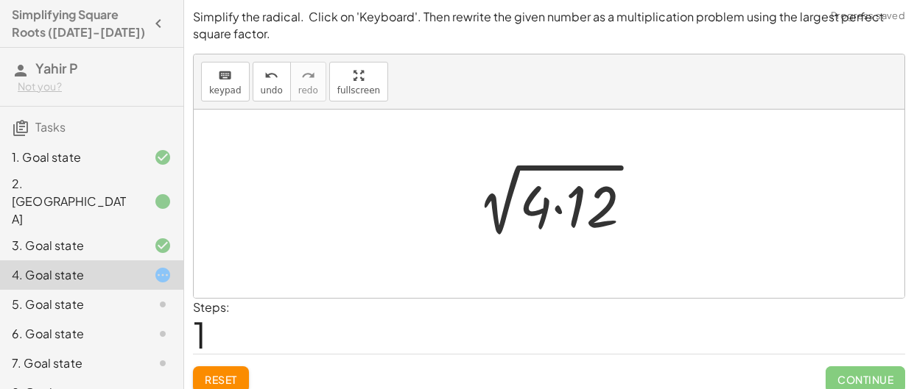
click at [583, 217] on div at bounding box center [554, 204] width 194 height 76
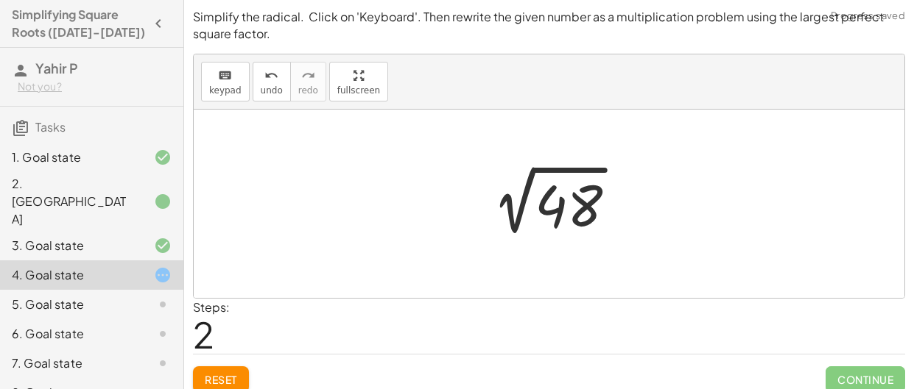
click at [557, 212] on div at bounding box center [554, 204] width 163 height 74
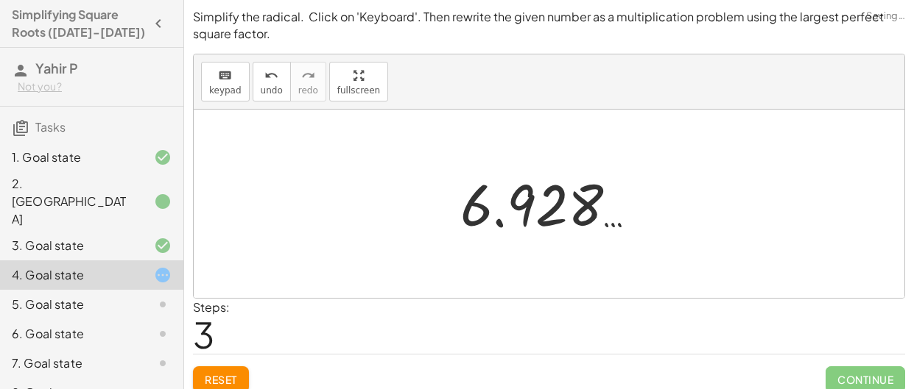
click at [210, 379] on span "Reset" at bounding box center [221, 379] width 32 height 13
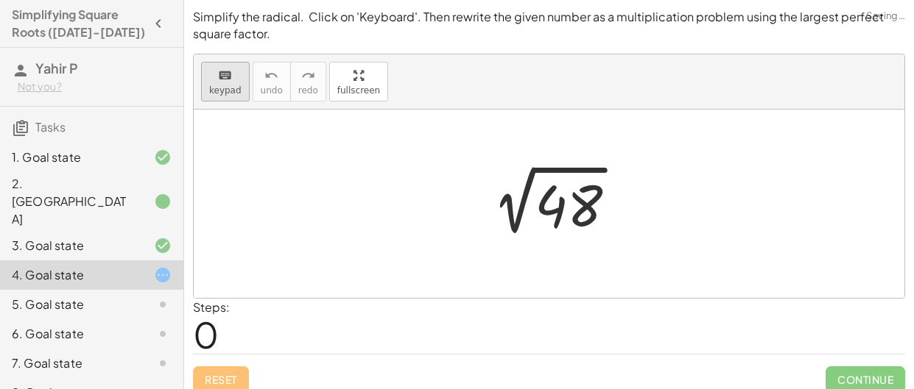
click at [227, 72] on icon "keyboard" at bounding box center [225, 76] width 14 height 18
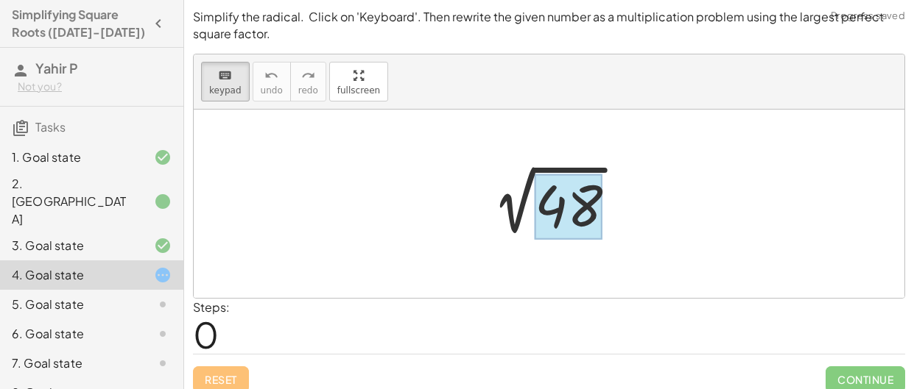
click at [551, 202] on div at bounding box center [568, 207] width 68 height 66
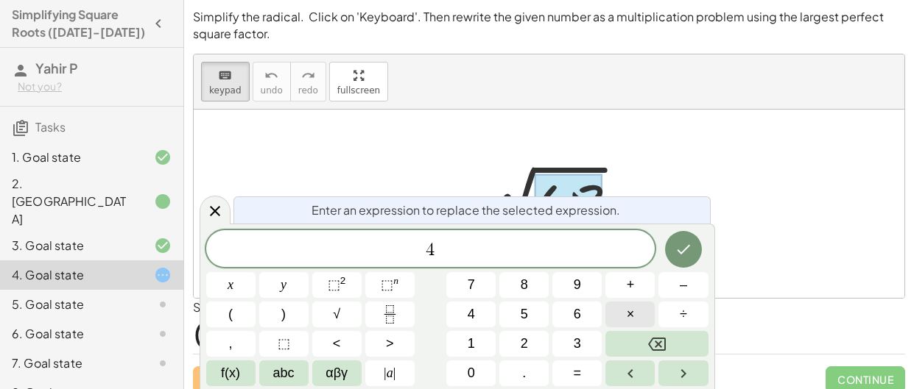
click at [621, 305] on button "×" at bounding box center [629, 315] width 49 height 26
click at [669, 253] on button "Done" at bounding box center [683, 249] width 37 height 37
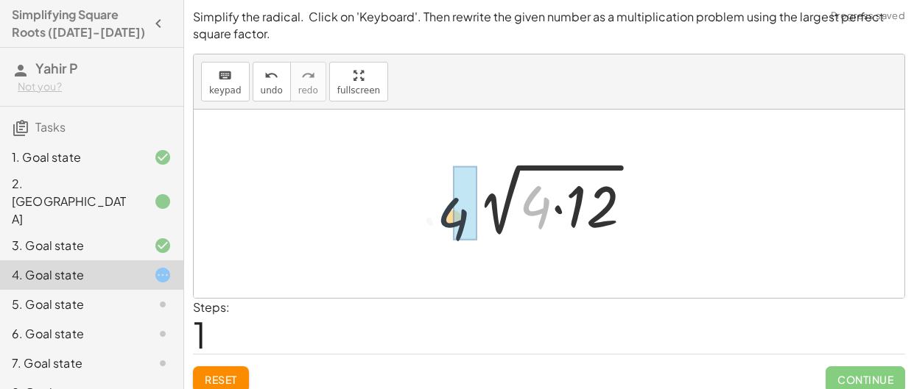
drag, startPoint x: 539, startPoint y: 208, endPoint x: 451, endPoint y: 222, distance: 89.4
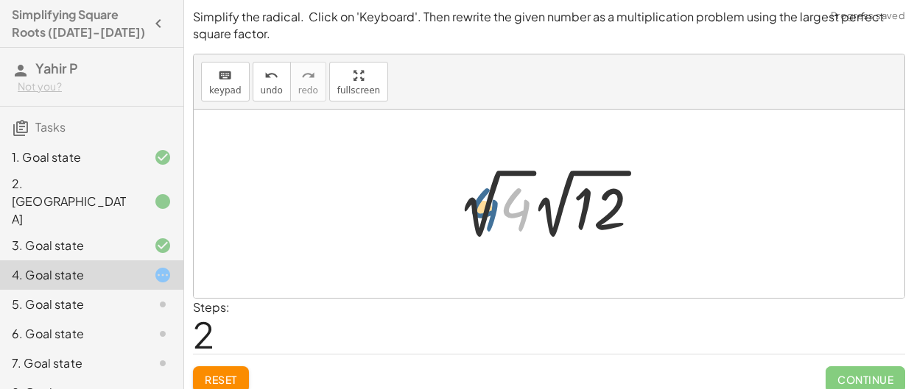
drag, startPoint x: 519, startPoint y: 206, endPoint x: 488, endPoint y: 205, distance: 30.9
click at [488, 205] on div at bounding box center [554, 203] width 209 height 81
click at [512, 215] on div at bounding box center [554, 203] width 209 height 81
click at [512, 215] on div at bounding box center [553, 203] width 167 height 81
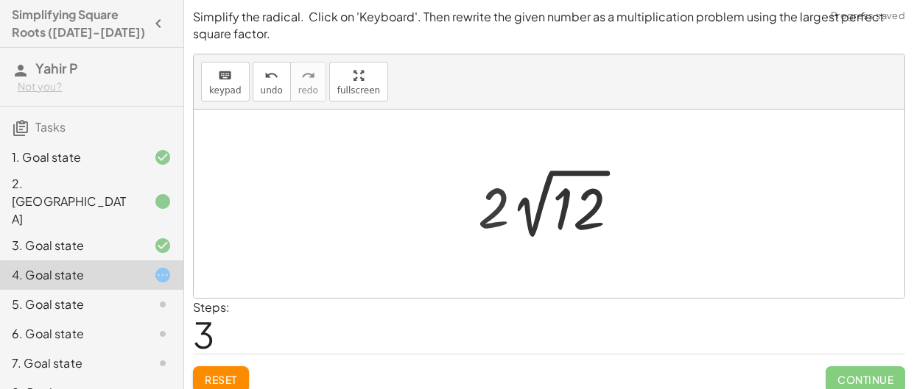
scroll to position [12, 0]
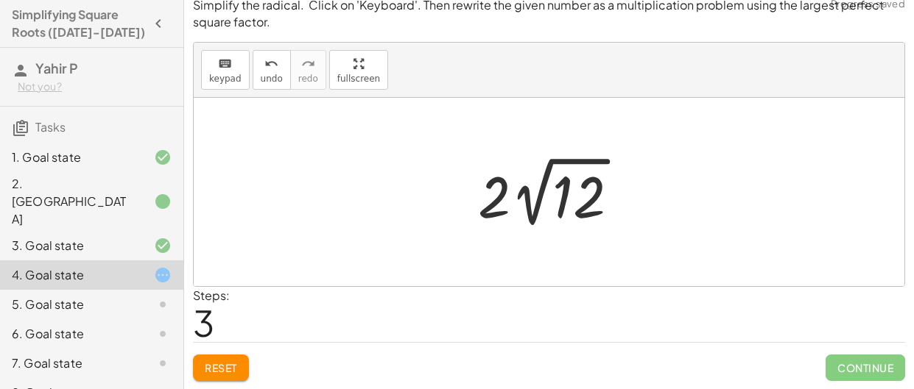
click at [579, 212] on div at bounding box center [553, 192] width 167 height 81
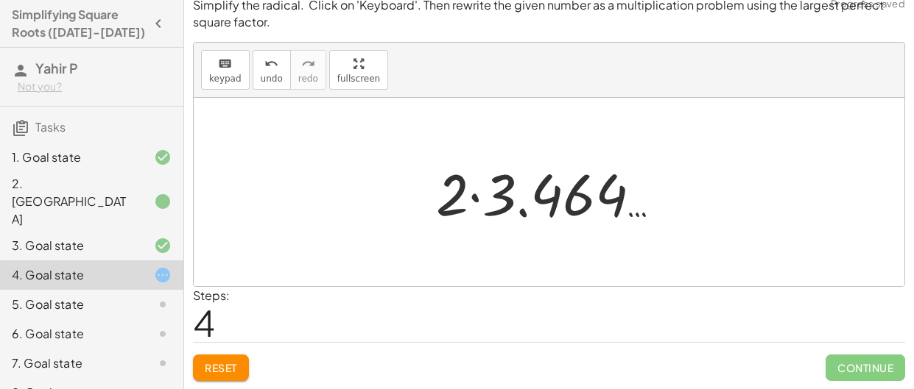
click at [451, 199] on div at bounding box center [554, 193] width 252 height 76
click at [452, 199] on div at bounding box center [554, 193] width 252 height 76
click at [462, 199] on div at bounding box center [554, 193] width 252 height 76
click at [531, 211] on div at bounding box center [554, 193] width 252 height 76
click at [531, 211] on div at bounding box center [554, 192] width 203 height 73
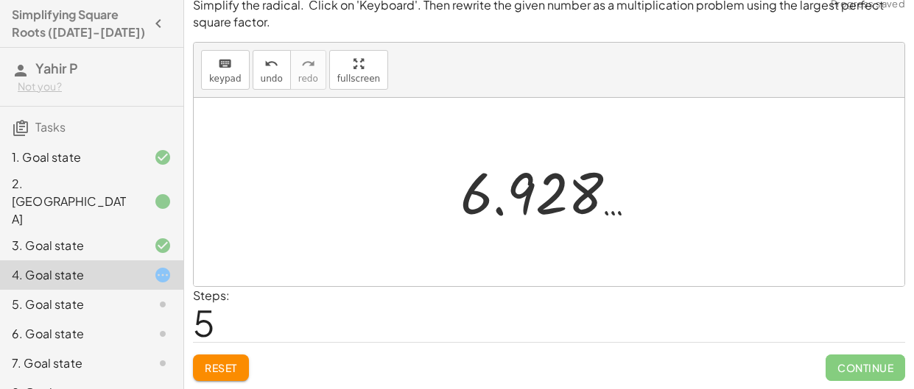
click at [531, 197] on div at bounding box center [554, 192] width 203 height 73
click at [482, 209] on div at bounding box center [554, 192] width 203 height 73
click at [219, 74] on span "keypad" at bounding box center [225, 79] width 32 height 10
click at [208, 358] on button "Reset" at bounding box center [221, 368] width 56 height 27
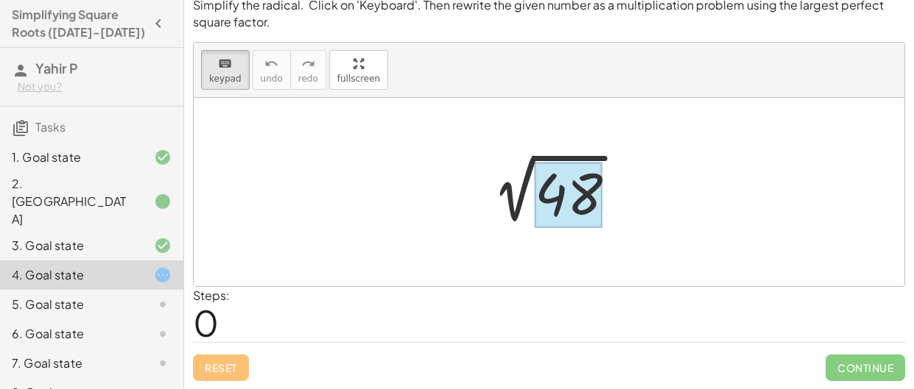
click at [574, 203] on div at bounding box center [568, 195] width 68 height 66
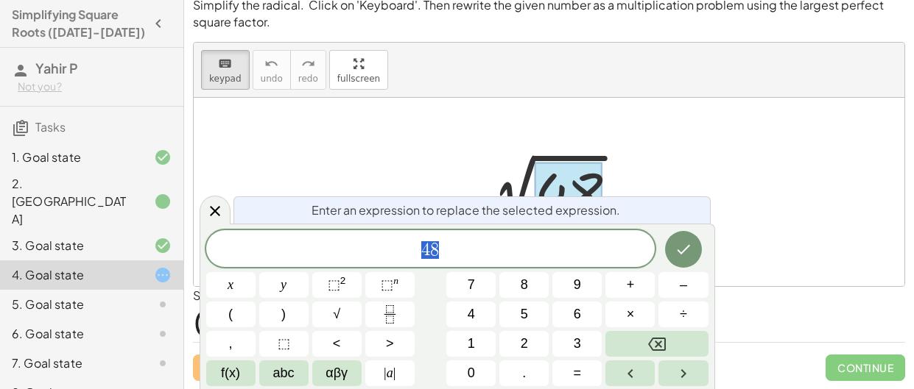
click at [474, 257] on span "4 8" at bounding box center [430, 250] width 449 height 21
click at [620, 308] on button "×" at bounding box center [629, 315] width 49 height 26
click at [679, 256] on icon "Done" at bounding box center [683, 250] width 18 height 18
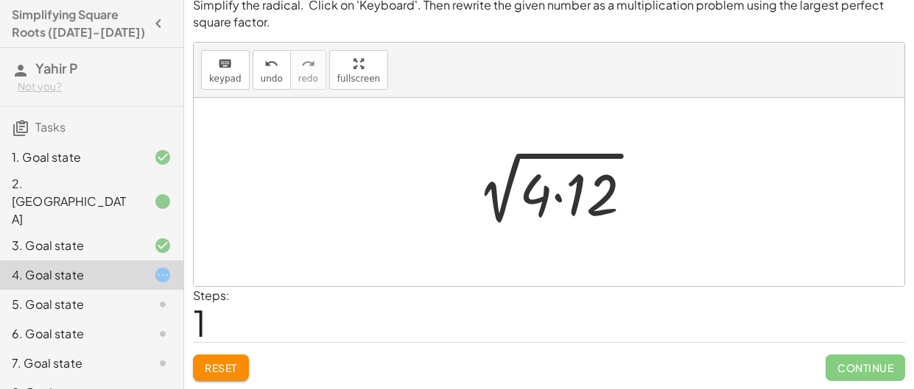
click at [573, 205] on div at bounding box center [554, 193] width 194 height 76
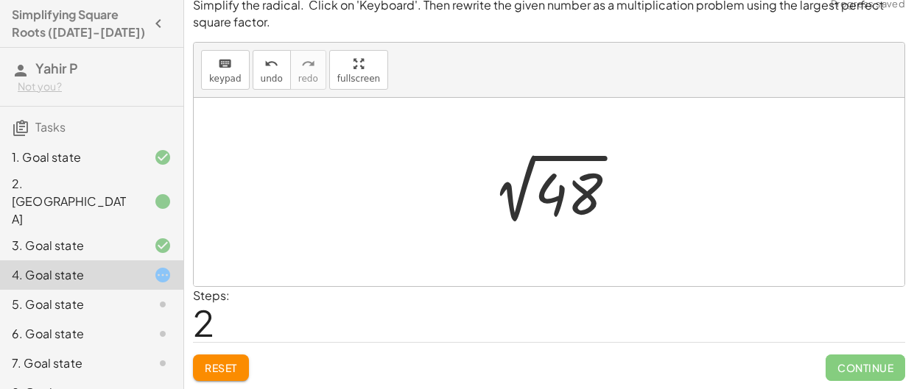
click at [552, 201] on div at bounding box center [554, 192] width 163 height 74
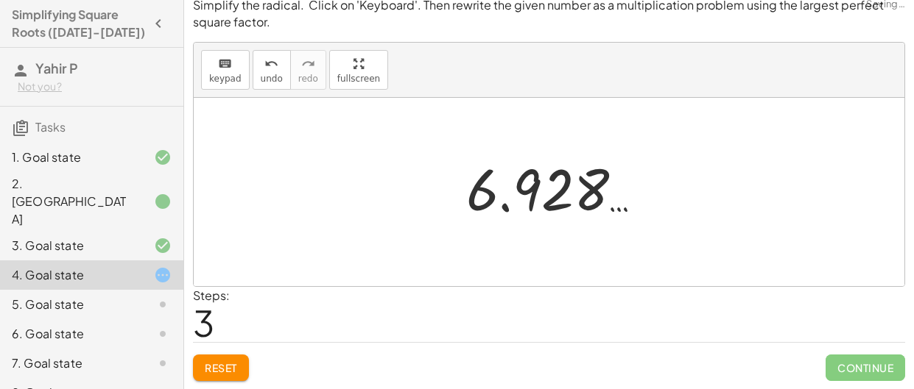
click at [464, 202] on div at bounding box center [560, 188] width 203 height 73
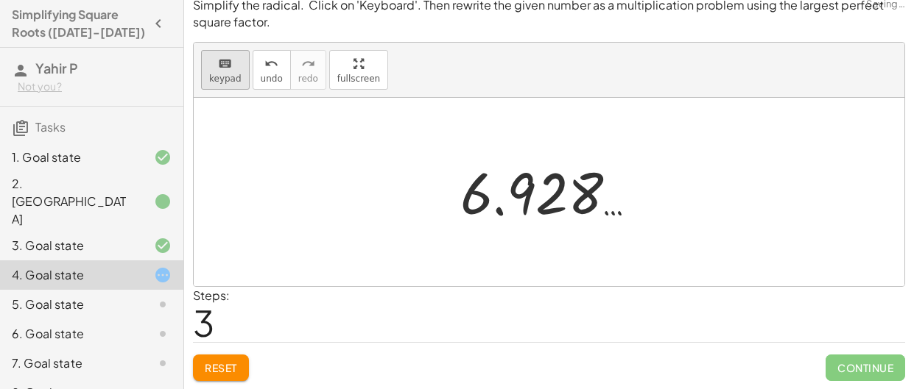
click at [220, 80] on span "keypad" at bounding box center [225, 79] width 32 height 10
click at [207, 376] on button "Reset" at bounding box center [221, 368] width 56 height 27
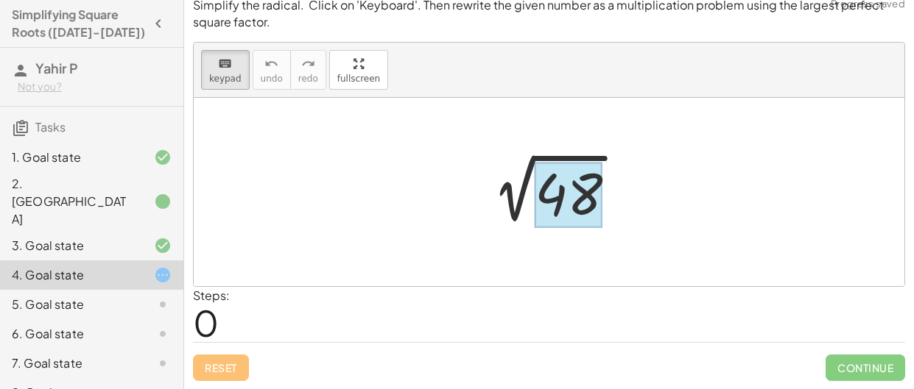
click at [560, 209] on div at bounding box center [568, 195] width 68 height 66
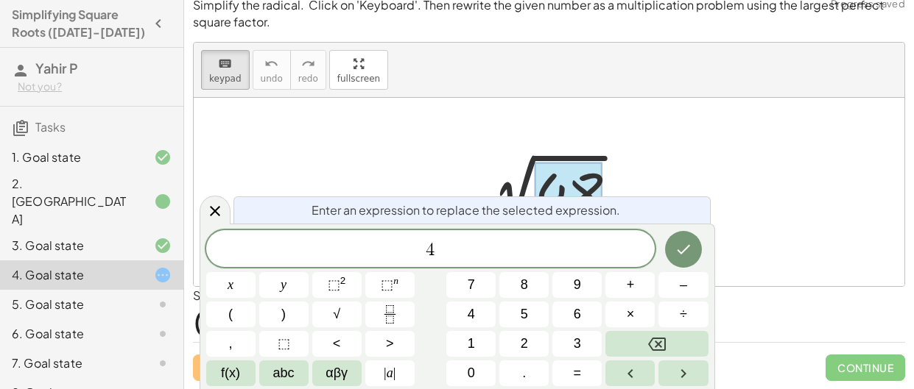
click at [632, 316] on span "×" at bounding box center [630, 315] width 8 height 20
click at [682, 249] on icon "Done" at bounding box center [683, 250] width 18 height 18
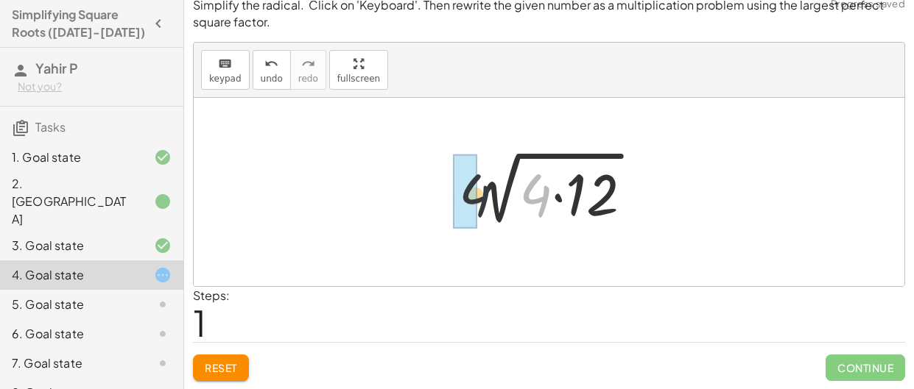
drag, startPoint x: 543, startPoint y: 199, endPoint x: 462, endPoint y: 199, distance: 80.2
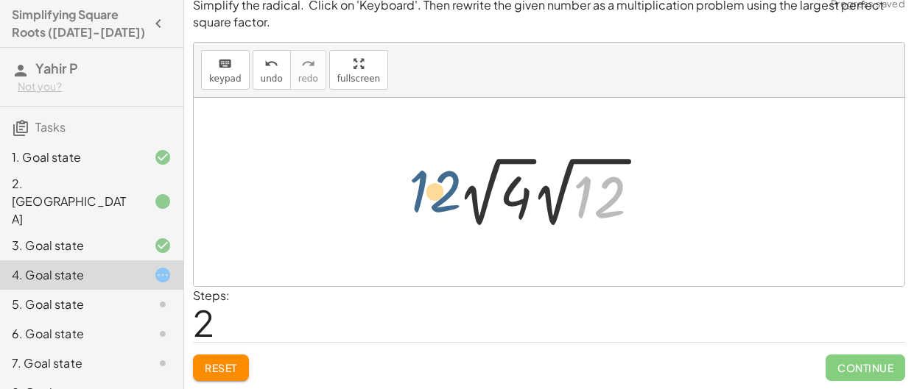
drag, startPoint x: 591, startPoint y: 194, endPoint x: 378, endPoint y: 186, distance: 213.6
click at [378, 186] on div "2 √ 48 2 √ ( · 4 · 12 ) 12 √ 4 12 · 2 √ · 2" at bounding box center [549, 192] width 710 height 188
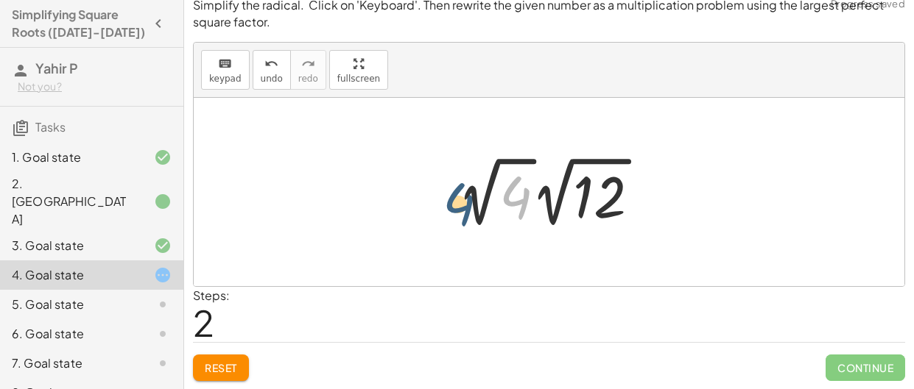
drag, startPoint x: 517, startPoint y: 192, endPoint x: 455, endPoint y: 199, distance: 62.9
click at [455, 199] on div at bounding box center [554, 192] width 209 height 81
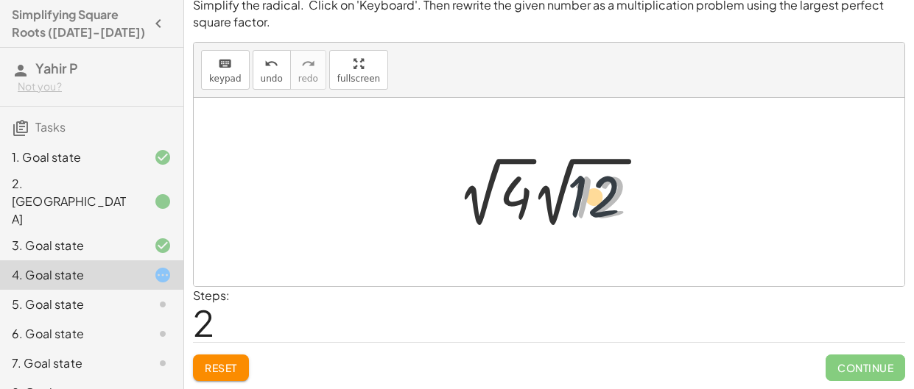
drag, startPoint x: 632, startPoint y: 206, endPoint x: 610, endPoint y: 204, distance: 21.5
click at [610, 204] on div at bounding box center [554, 192] width 209 height 81
drag, startPoint x: 610, startPoint y: 204, endPoint x: 535, endPoint y: 205, distance: 75.1
click at [535, 205] on div at bounding box center [554, 192] width 209 height 81
click at [509, 203] on div at bounding box center [554, 192] width 209 height 81
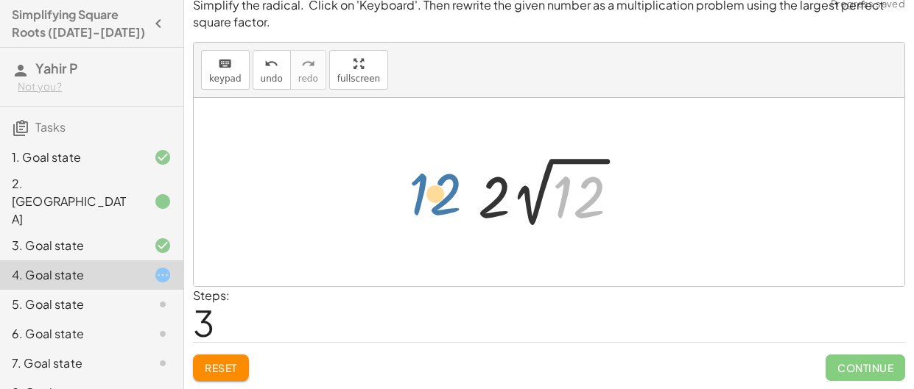
drag, startPoint x: 569, startPoint y: 188, endPoint x: 417, endPoint y: 183, distance: 151.7
click at [417, 183] on div "2 √ 48 2 √ ( · 4 · 12 ) · 2 √ 4 · 2 √ 12 12 √ 12 · 2 · 2" at bounding box center [549, 192] width 710 height 188
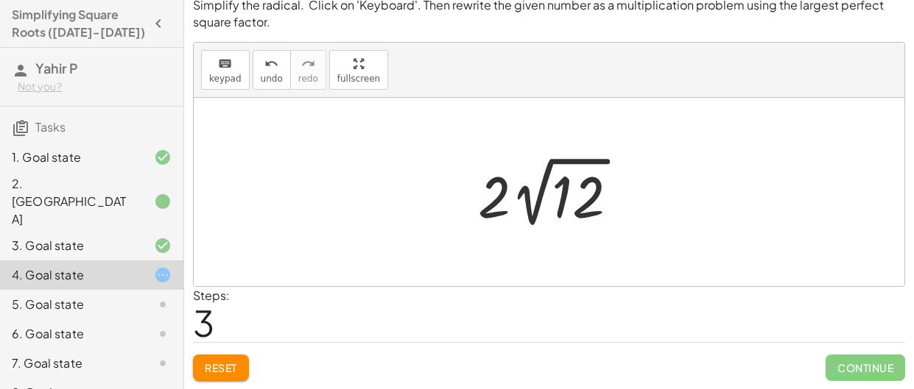
click at [497, 185] on div at bounding box center [553, 192] width 167 height 81
click at [498, 182] on div at bounding box center [553, 192] width 167 height 81
click at [545, 196] on div at bounding box center [553, 192] width 167 height 81
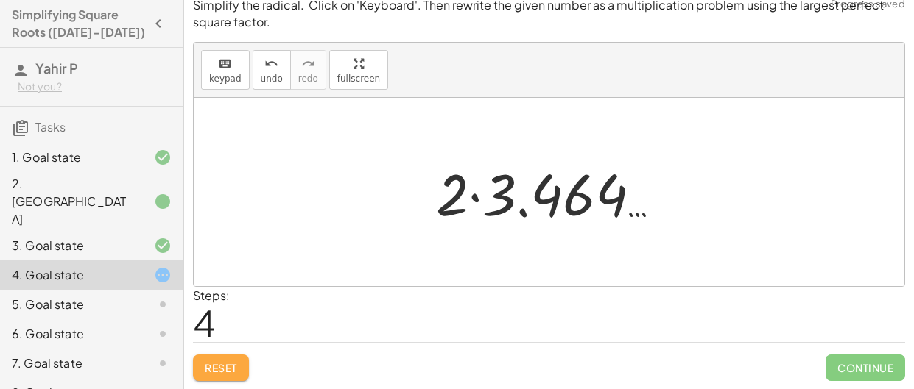
click at [224, 365] on span "Reset" at bounding box center [221, 367] width 32 height 13
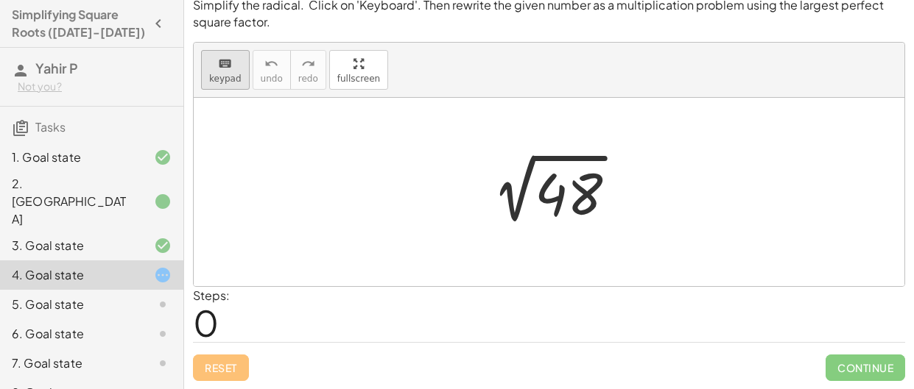
click at [233, 74] on span "keypad" at bounding box center [225, 79] width 32 height 10
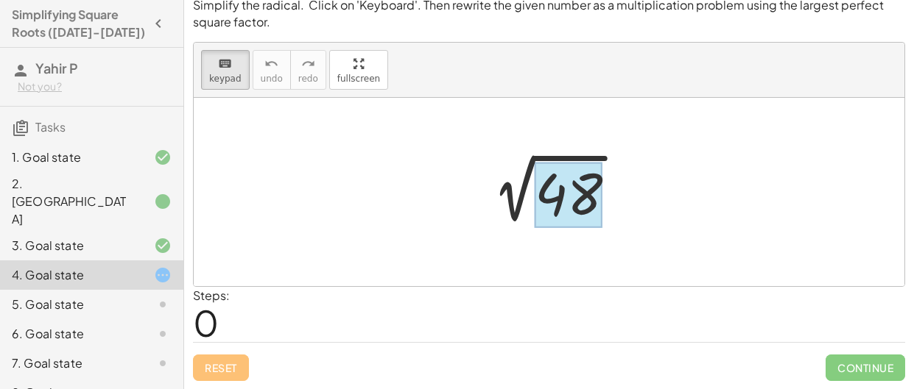
click at [551, 186] on div at bounding box center [568, 195] width 68 height 66
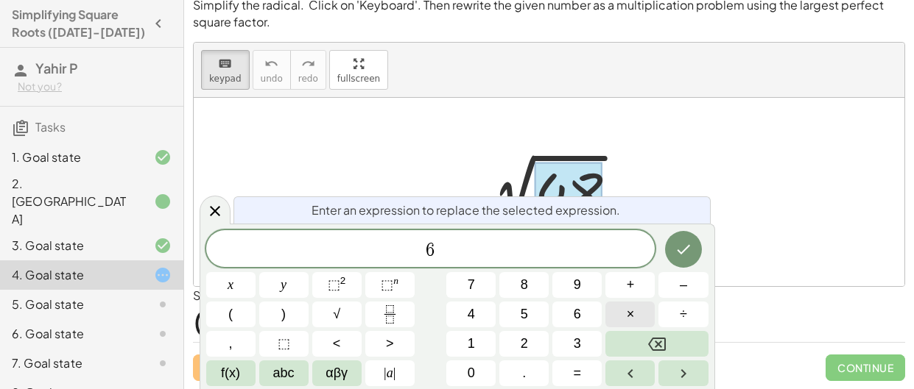
click at [623, 319] on button "×" at bounding box center [629, 315] width 49 height 26
click at [690, 257] on icon "Done" at bounding box center [683, 250] width 18 height 18
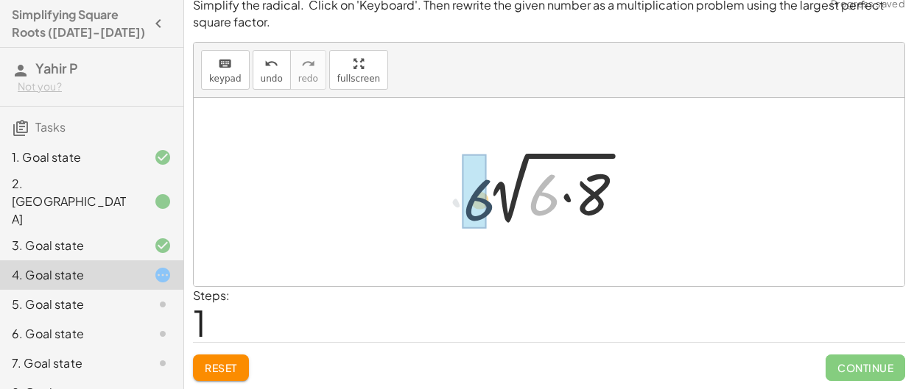
drag, startPoint x: 537, startPoint y: 201, endPoint x: 469, endPoint y: 206, distance: 67.9
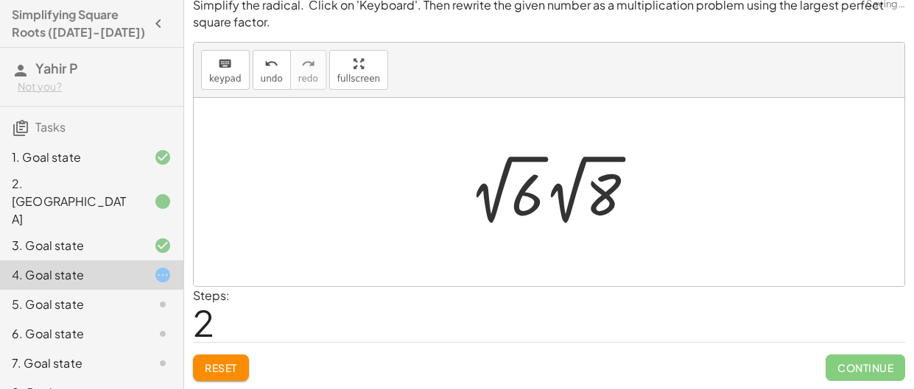
click at [531, 194] on div at bounding box center [558, 189] width 192 height 81
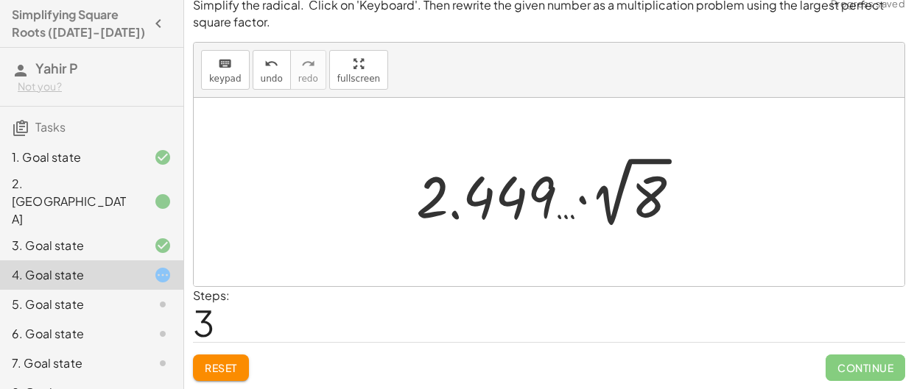
click at [649, 201] on div at bounding box center [554, 192] width 291 height 81
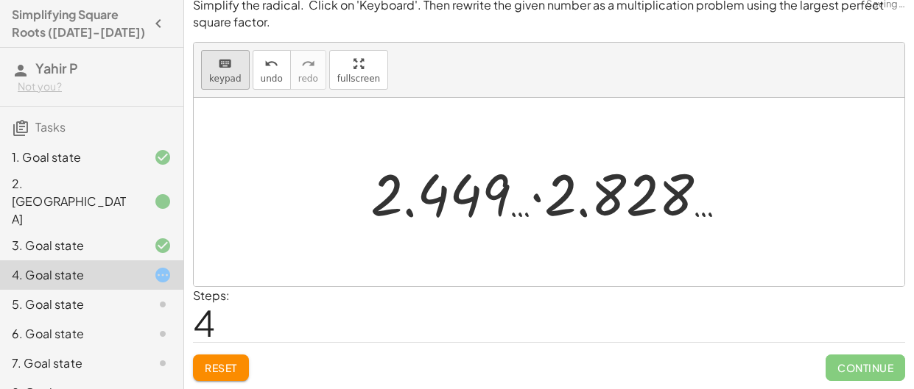
click at [212, 64] on div "keyboard" at bounding box center [225, 63] width 32 height 18
click at [223, 361] on span "Reset" at bounding box center [221, 367] width 32 height 13
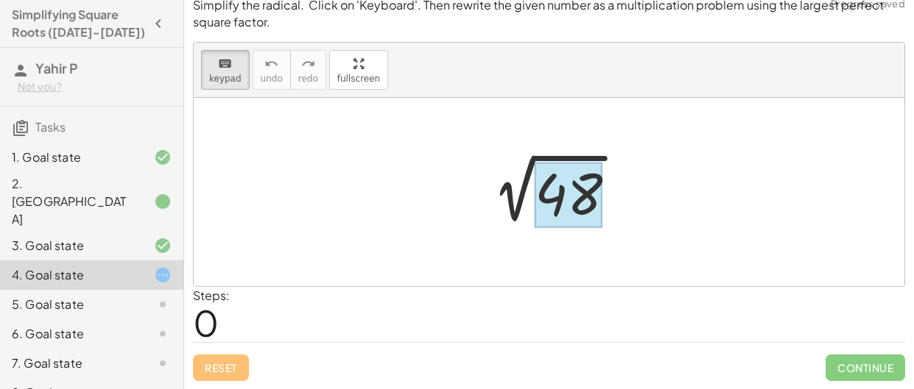
click at [569, 205] on div at bounding box center [568, 195] width 68 height 66
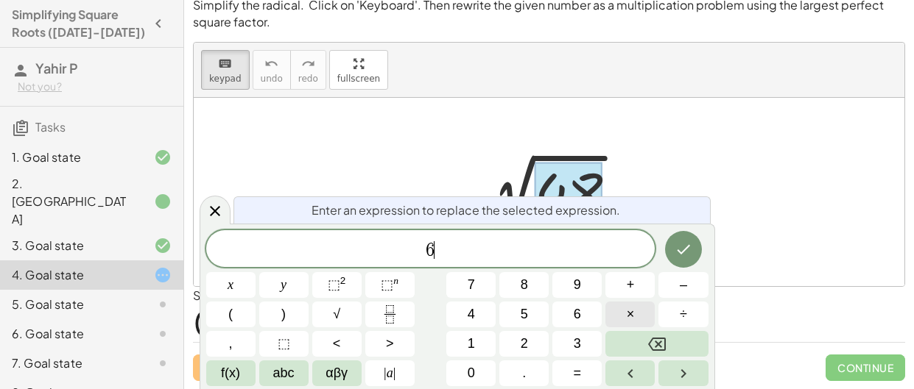
click at [621, 313] on button "×" at bounding box center [629, 315] width 49 height 26
click at [682, 232] on button "Done" at bounding box center [683, 249] width 37 height 37
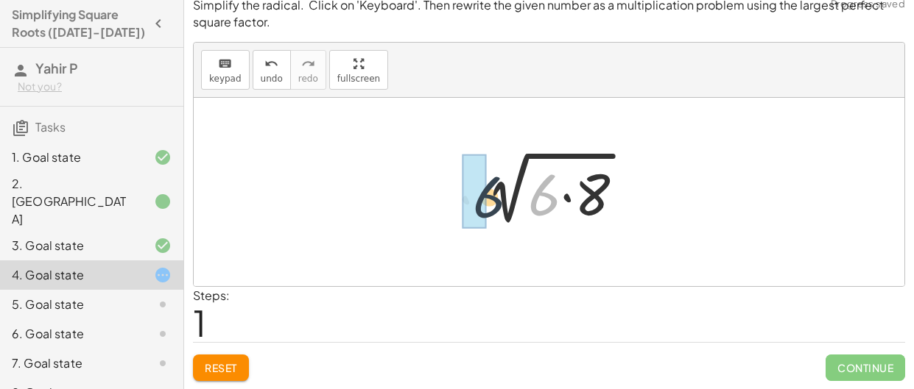
drag, startPoint x: 540, startPoint y: 203, endPoint x: 483, endPoint y: 205, distance: 56.7
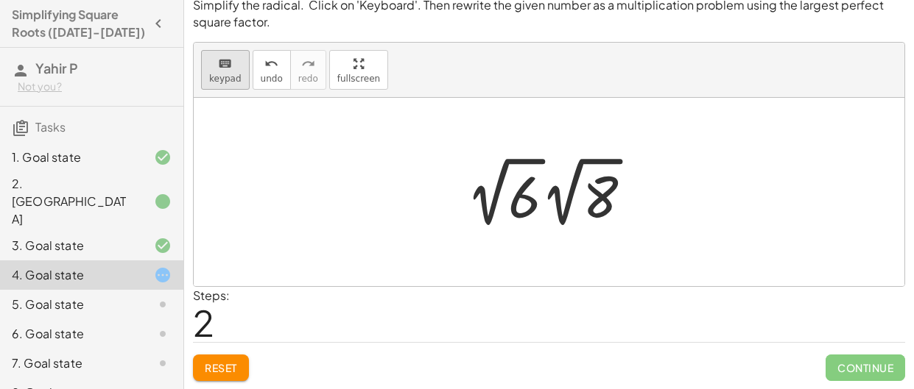
click at [239, 55] on button "keyboard keypad" at bounding box center [225, 70] width 49 height 40
click at [227, 79] on span "keypad" at bounding box center [225, 79] width 32 height 10
click at [232, 373] on button "Reset" at bounding box center [221, 368] width 56 height 27
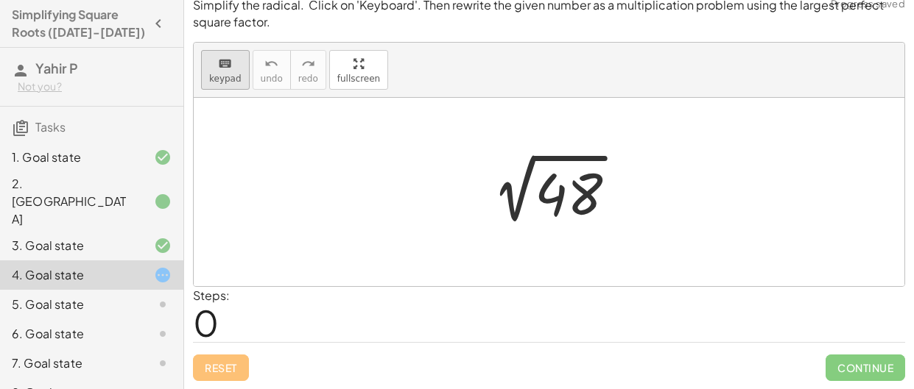
click at [237, 83] on button "keyboard keypad" at bounding box center [225, 70] width 49 height 40
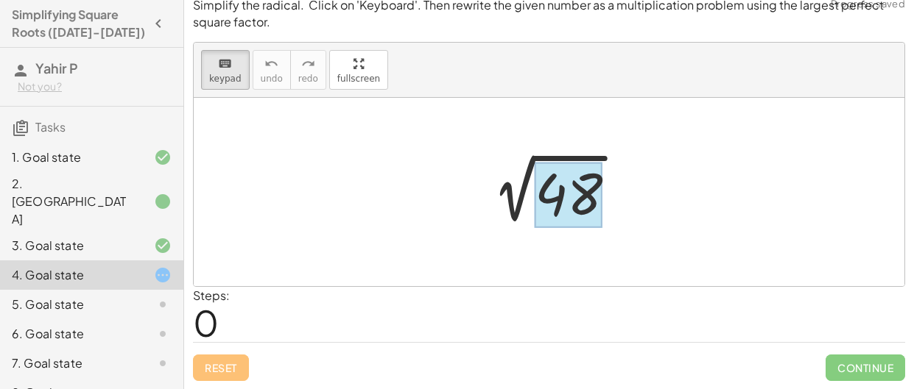
click at [557, 199] on div at bounding box center [568, 195] width 68 height 66
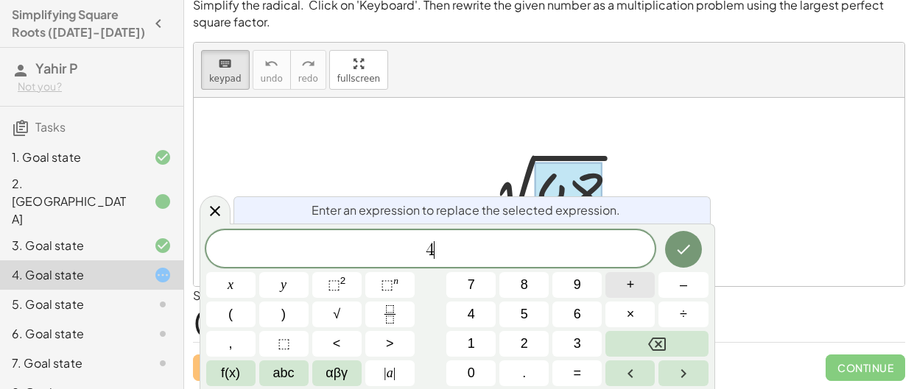
click at [630, 296] on button "+" at bounding box center [629, 285] width 49 height 26
click at [621, 310] on button "×" at bounding box center [629, 315] width 49 height 26
click at [691, 244] on icon "Done" at bounding box center [683, 250] width 18 height 18
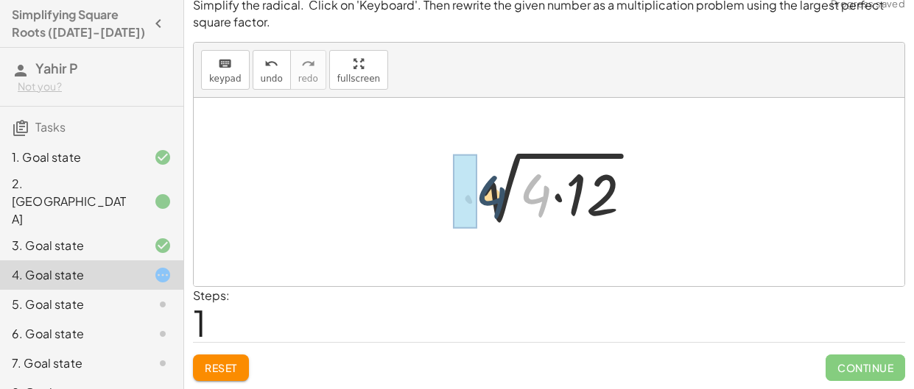
drag, startPoint x: 546, startPoint y: 197, endPoint x: 495, endPoint y: 199, distance: 51.6
click at [495, 199] on div at bounding box center [554, 193] width 194 height 76
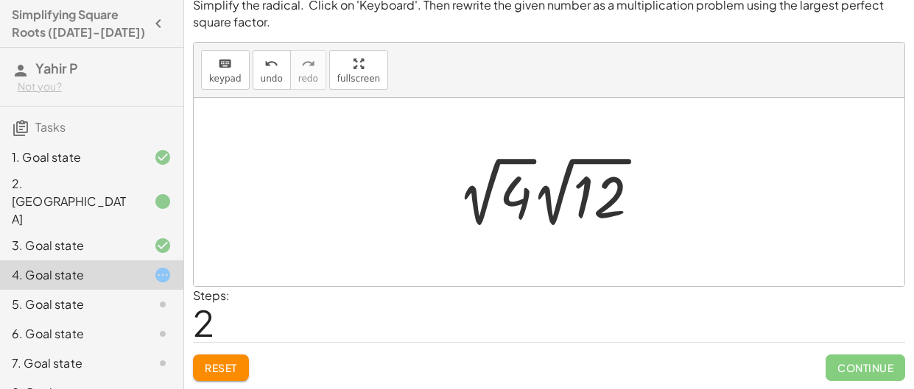
click at [517, 205] on div at bounding box center [554, 192] width 209 height 81
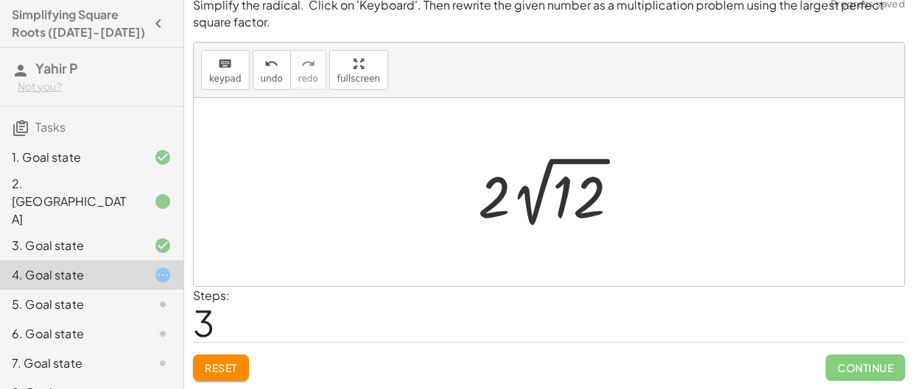
click at [486, 204] on div at bounding box center [553, 192] width 167 height 81
click at [492, 205] on div at bounding box center [553, 192] width 167 height 81
click at [229, 71] on icon "keyboard" at bounding box center [225, 64] width 14 height 18
click at [216, 371] on span "Reset" at bounding box center [221, 367] width 32 height 13
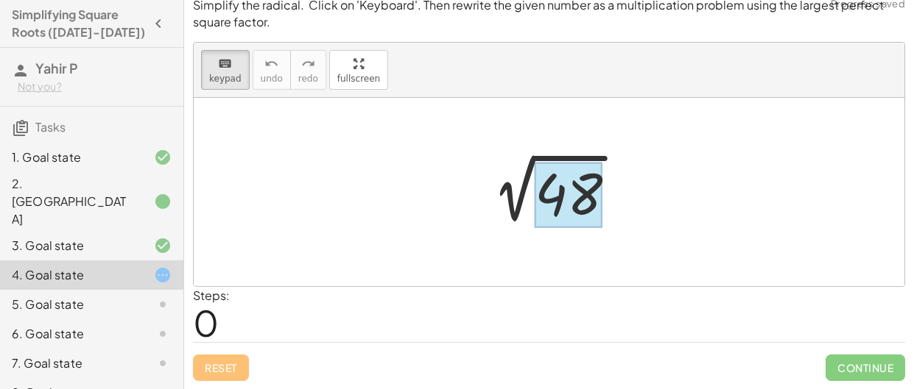
click at [571, 192] on div at bounding box center [568, 195] width 68 height 66
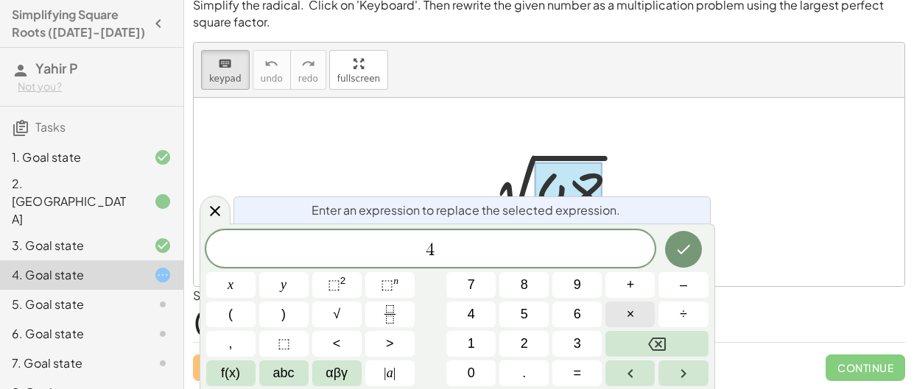
click at [621, 316] on button "×" at bounding box center [629, 315] width 49 height 26
click at [688, 255] on icon "Done" at bounding box center [683, 250] width 18 height 18
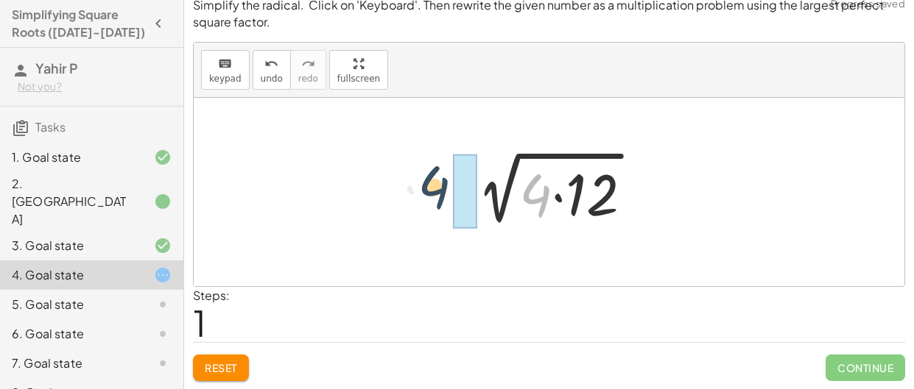
drag, startPoint x: 529, startPoint y: 199, endPoint x: 424, endPoint y: 191, distance: 105.6
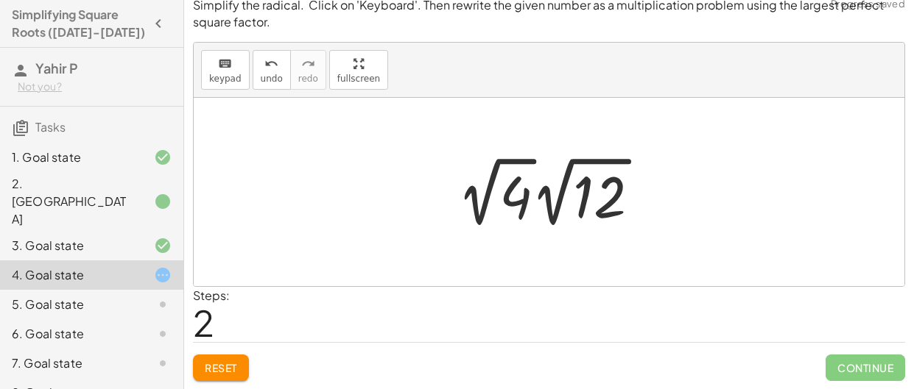
click at [520, 199] on div at bounding box center [554, 192] width 209 height 81
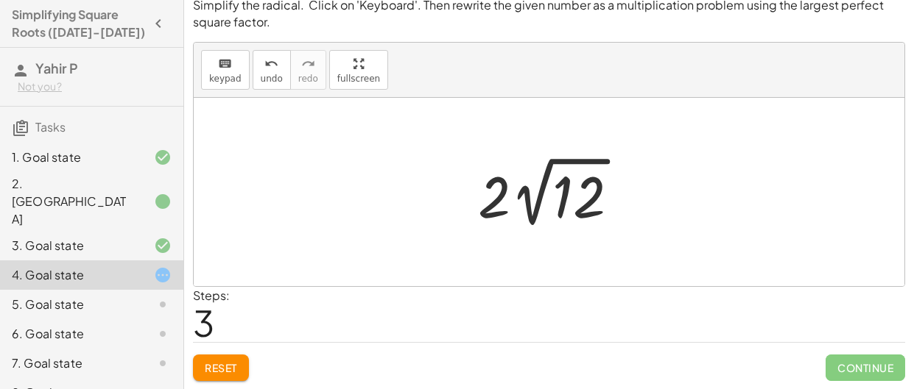
click at [222, 373] on span "Reset" at bounding box center [221, 367] width 32 height 13
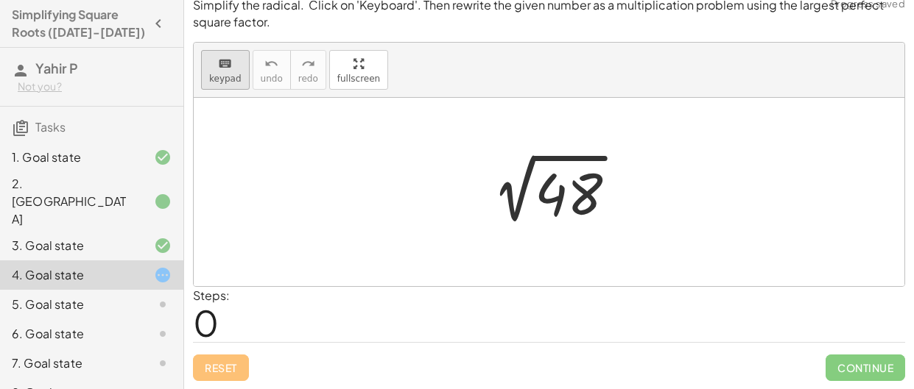
click at [213, 76] on span "keypad" at bounding box center [225, 79] width 32 height 10
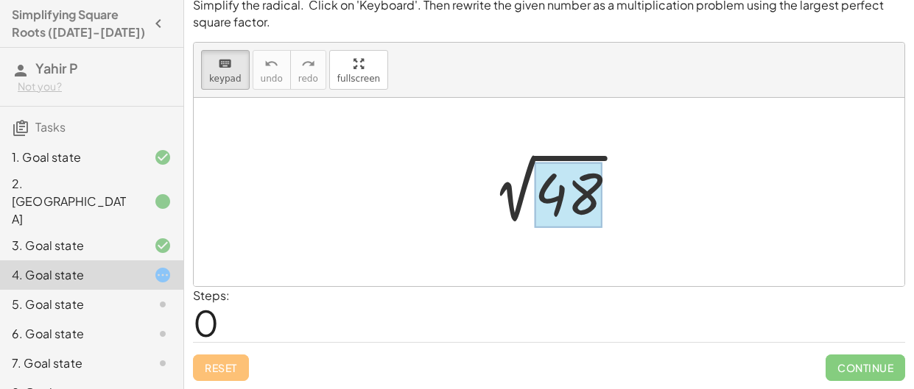
click at [545, 186] on div at bounding box center [568, 195] width 68 height 66
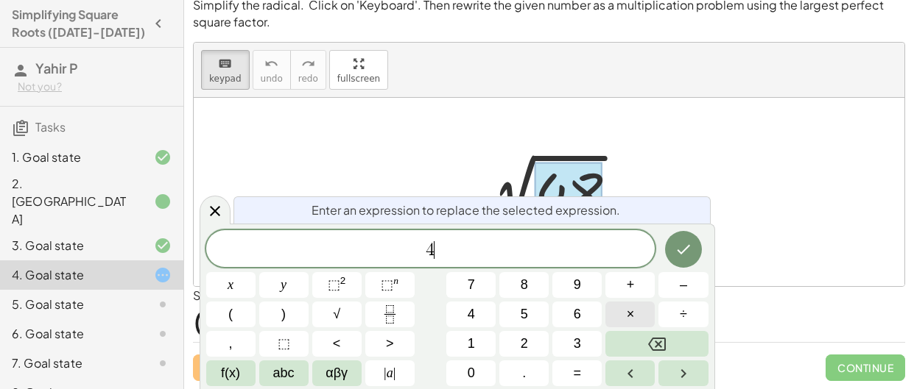
click at [615, 314] on button "×" at bounding box center [629, 315] width 49 height 26
click at [470, 344] on span "1" at bounding box center [470, 344] width 7 height 20
click at [527, 344] on button "2" at bounding box center [523, 344] width 49 height 26
click at [676, 254] on icon "Done" at bounding box center [683, 250] width 18 height 18
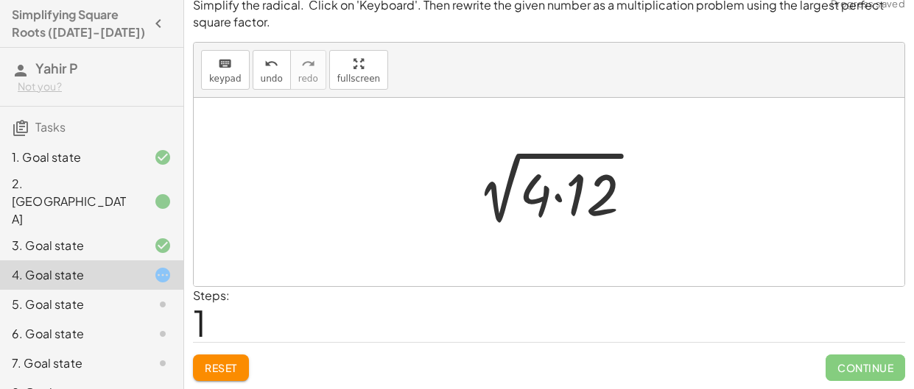
click at [596, 208] on div at bounding box center [554, 193] width 194 height 76
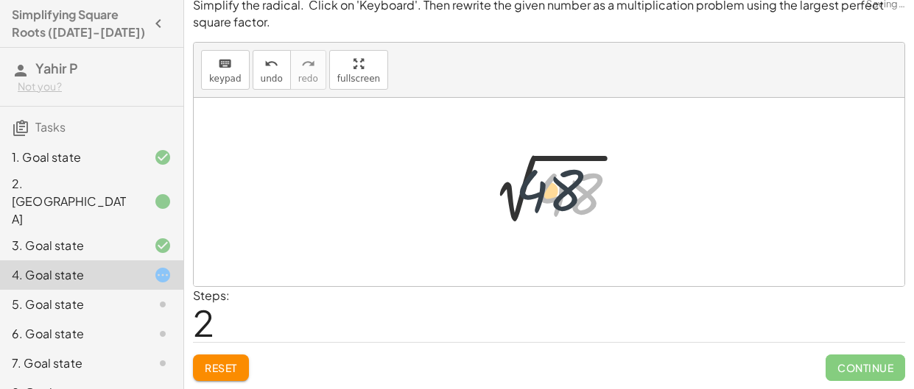
drag, startPoint x: 551, startPoint y: 199, endPoint x: 512, endPoint y: 191, distance: 39.8
click at [512, 191] on div at bounding box center [554, 192] width 163 height 74
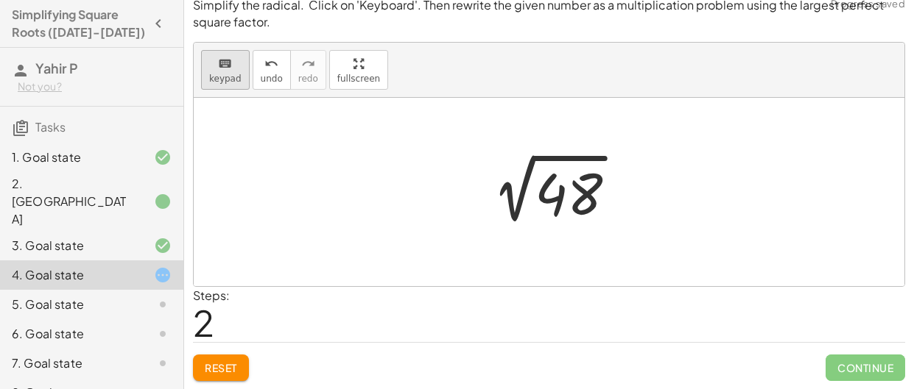
click at [206, 71] on button "keyboard keypad" at bounding box center [225, 70] width 49 height 40
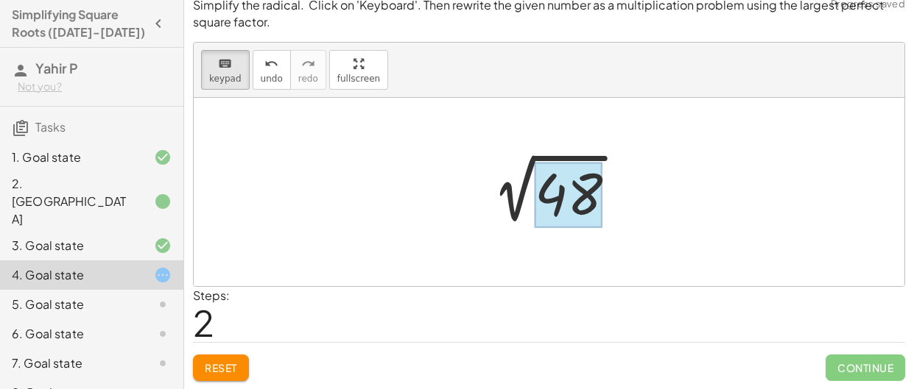
click at [576, 208] on div at bounding box center [568, 195] width 68 height 66
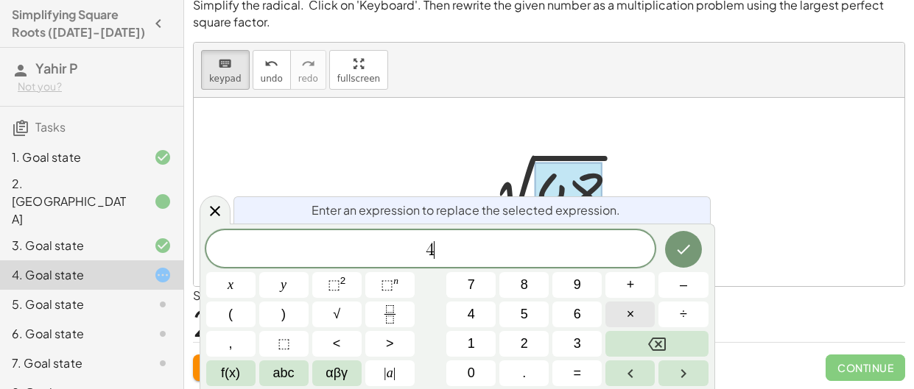
click at [631, 316] on span "×" at bounding box center [630, 315] width 8 height 20
click at [676, 241] on icon "Done" at bounding box center [683, 250] width 18 height 18
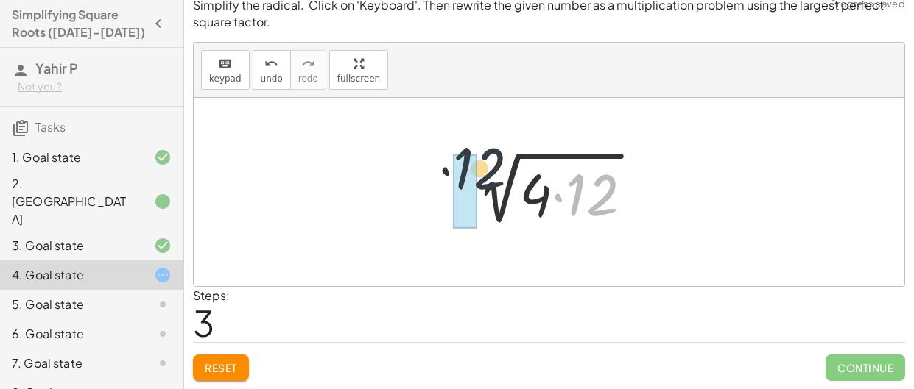
drag, startPoint x: 579, startPoint y: 196, endPoint x: 437, endPoint y: 164, distance: 145.6
click at [437, 164] on div "2 √ 48 2 √ ( · 4 · 12 ) 2 √ 48 · 12 2 √ ( · 4 · 12 )" at bounding box center [549, 192] width 710 height 188
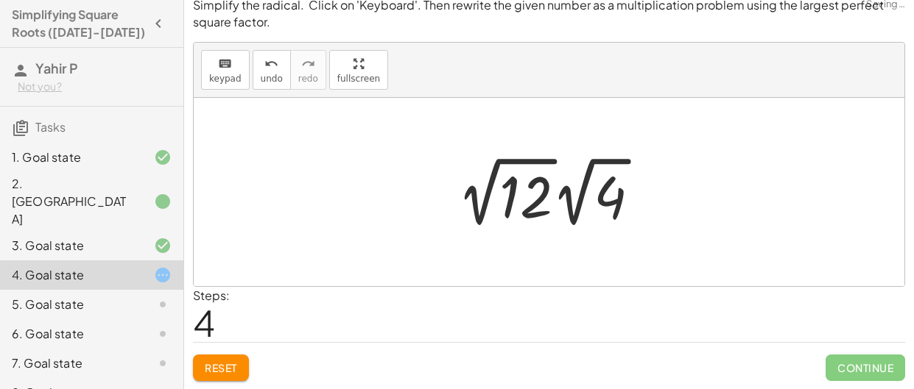
click at [537, 205] on div at bounding box center [554, 192] width 209 height 81
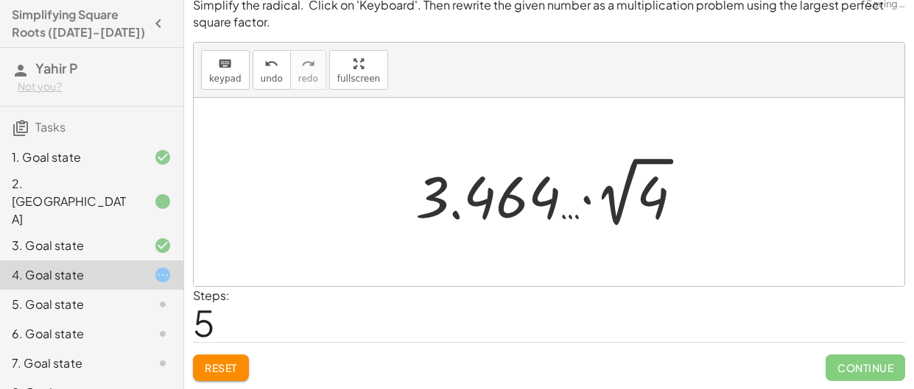
click at [637, 202] on div at bounding box center [555, 192] width 294 height 81
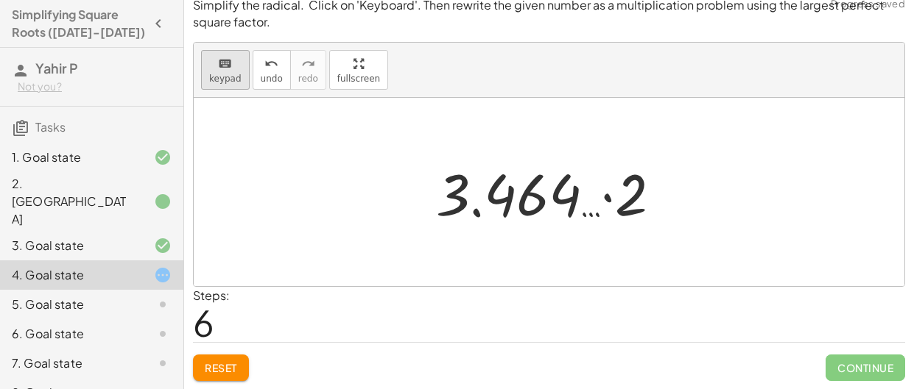
click at [214, 67] on div "keyboard" at bounding box center [225, 63] width 32 height 18
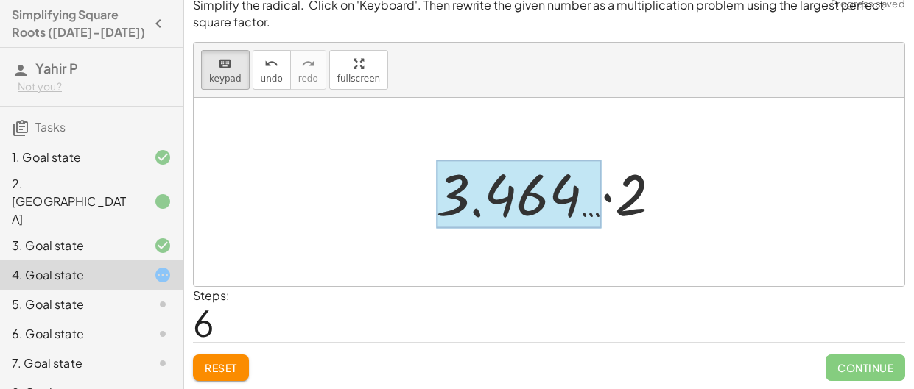
click at [506, 188] on div at bounding box center [518, 194] width 165 height 68
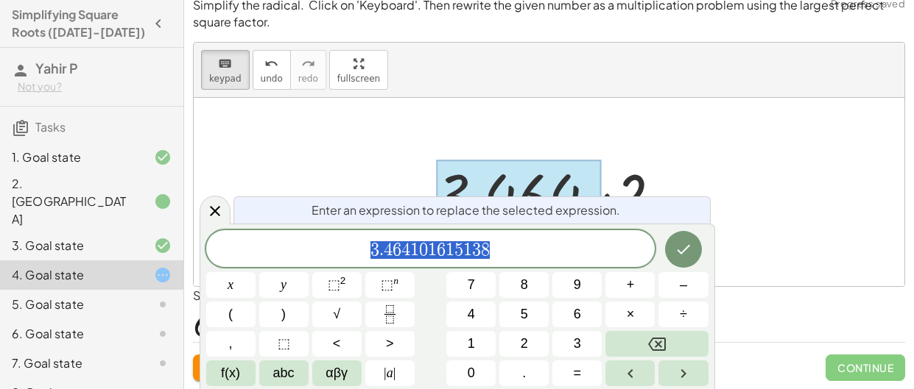
click at [506, 188] on div at bounding box center [518, 194] width 165 height 68
click at [512, 252] on span "3 . 4 6 4 1 0 1 6 1 5 1 3 8" at bounding box center [430, 250] width 449 height 21
drag, startPoint x: 512, startPoint y: 252, endPoint x: 266, endPoint y: 247, distance: 245.9
click at [266, 247] on span "3 . 4 6 4 1 0 1 6 1 5 1 3 8" at bounding box center [430, 250] width 449 height 21
click at [371, 152] on div at bounding box center [549, 192] width 710 height 188
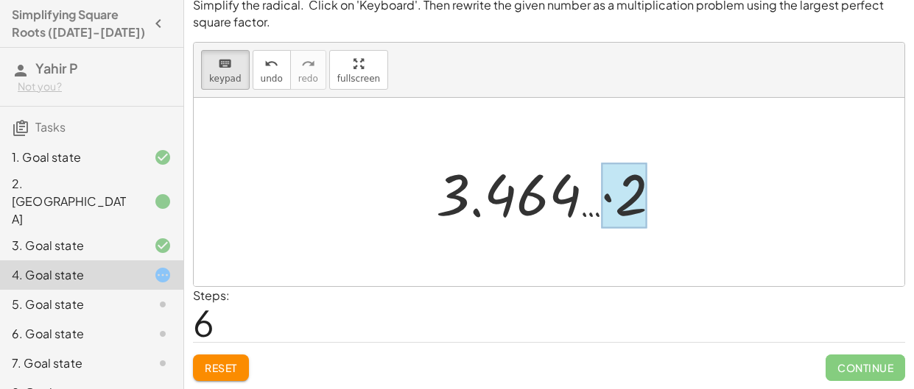
click at [650, 208] on div at bounding box center [554, 193] width 252 height 76
click at [632, 207] on div at bounding box center [624, 196] width 46 height 66
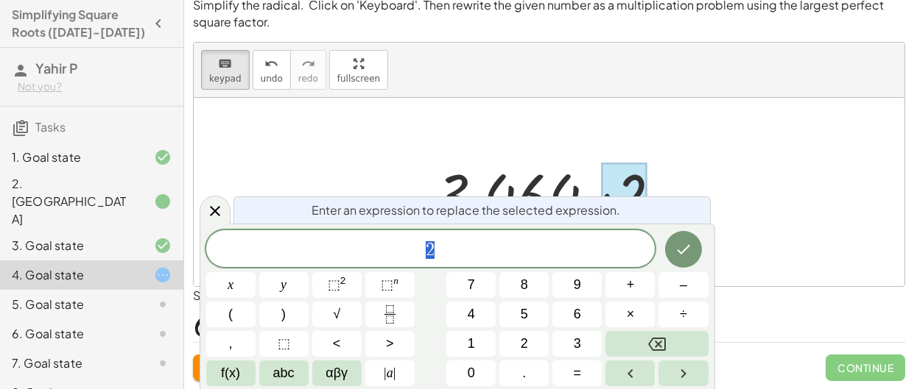
click at [494, 146] on div at bounding box center [549, 192] width 710 height 188
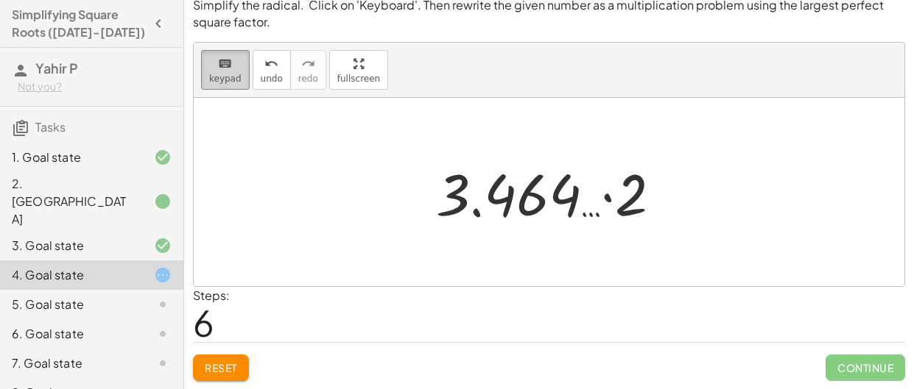
click at [239, 65] on button "keyboard keypad" at bounding box center [225, 70] width 49 height 40
click at [0, 0] on div "Simplify the radical. Click on 'Keyboard'. Then rewrite the given number as a m…" at bounding box center [0, 0] width 0 height 0
click at [223, 370] on span "Reset" at bounding box center [221, 367] width 32 height 13
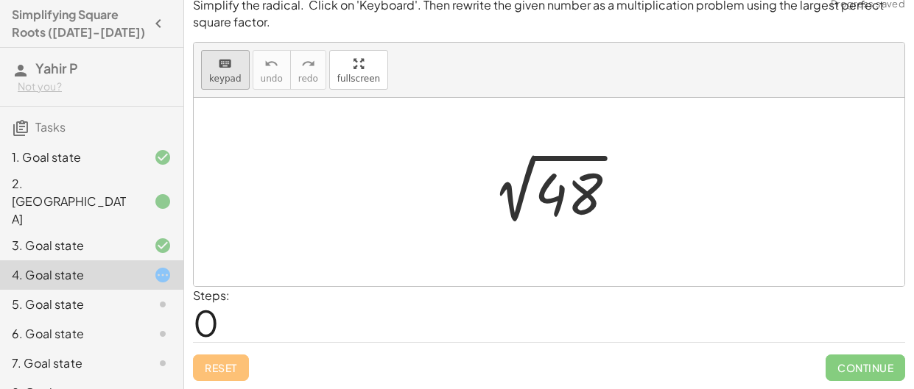
click at [213, 77] on span "keypad" at bounding box center [225, 79] width 32 height 10
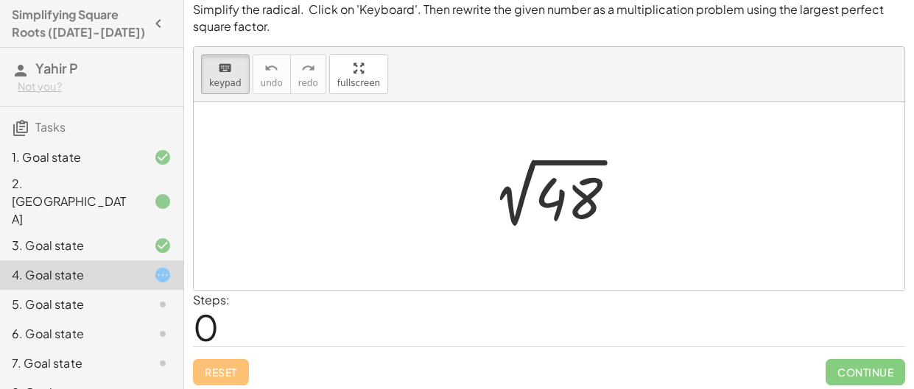
scroll to position [0, 0]
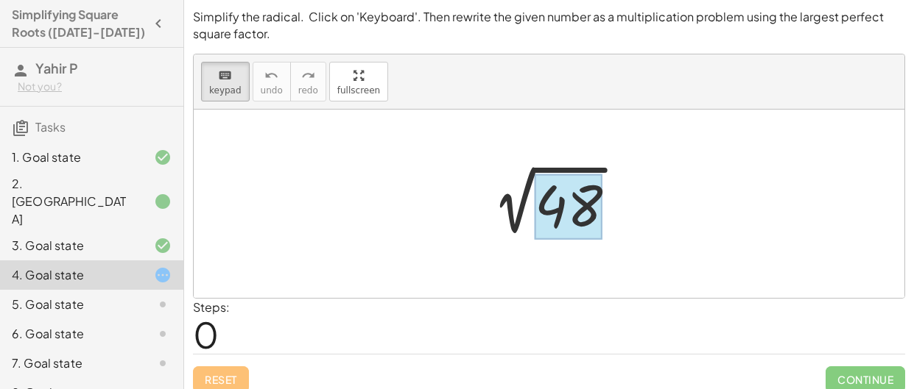
click at [563, 222] on div at bounding box center [568, 207] width 68 height 66
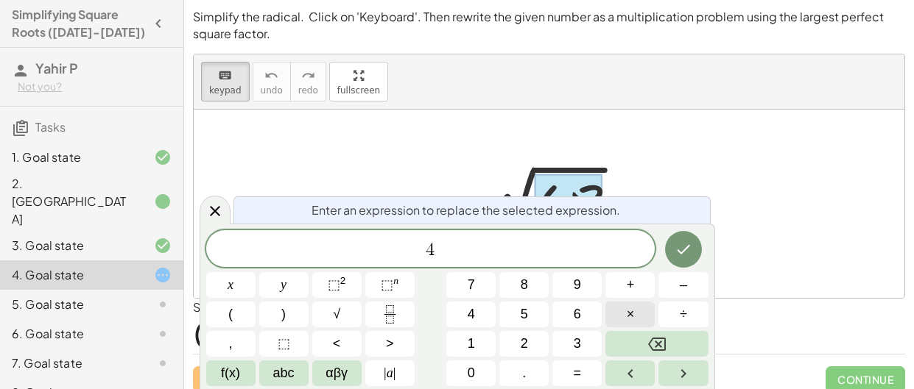
click at [631, 317] on span "×" at bounding box center [630, 315] width 8 height 20
click at [674, 249] on icon "Done" at bounding box center [683, 250] width 18 height 18
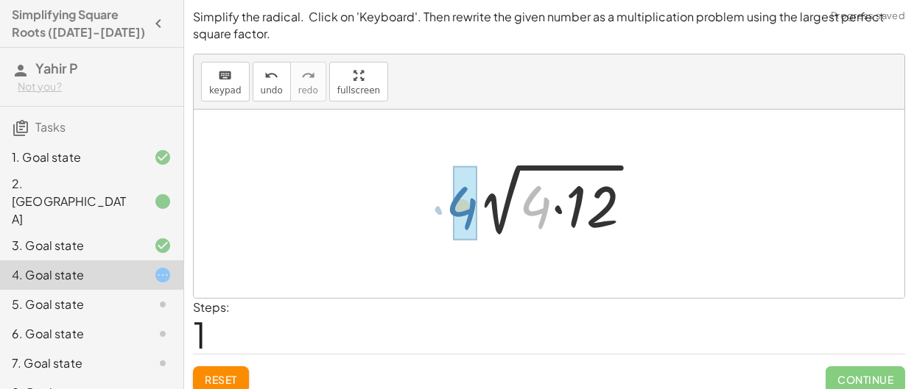
drag, startPoint x: 546, startPoint y: 209, endPoint x: 473, endPoint y: 210, distance: 72.9
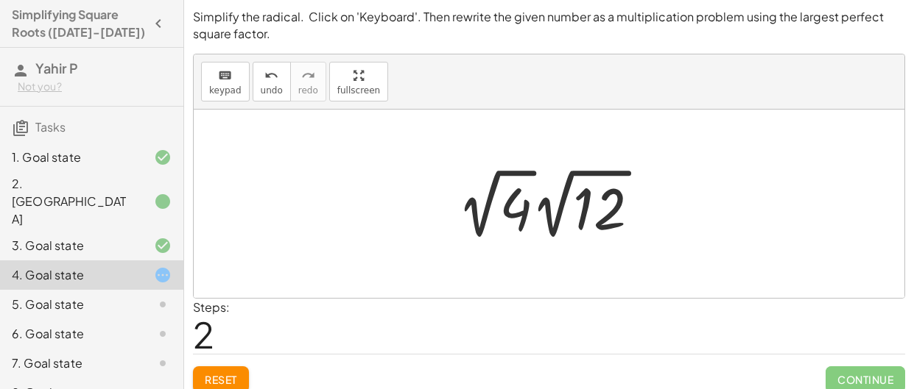
click at [586, 192] on div at bounding box center [554, 203] width 209 height 81
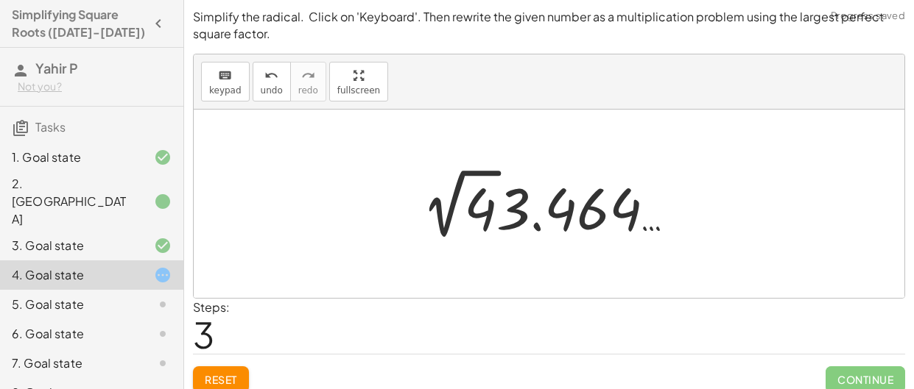
click at [584, 199] on div at bounding box center [554, 203] width 280 height 81
click at [568, 216] on div at bounding box center [554, 203] width 280 height 81
click at [225, 81] on icon "keyboard" at bounding box center [225, 76] width 14 height 18
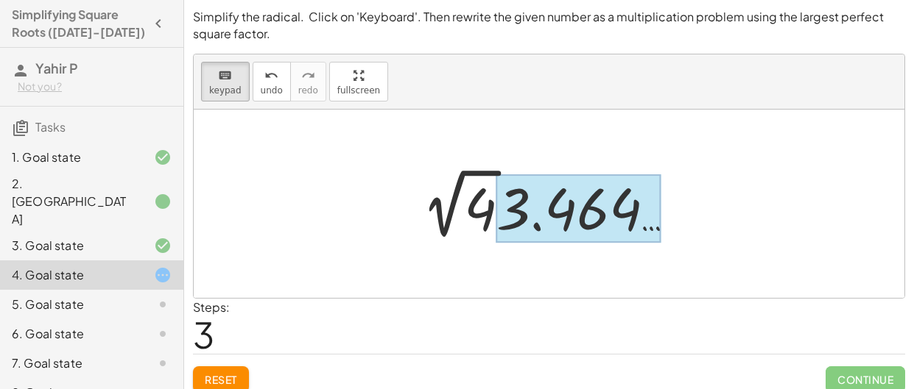
click at [509, 209] on div at bounding box center [578, 208] width 165 height 68
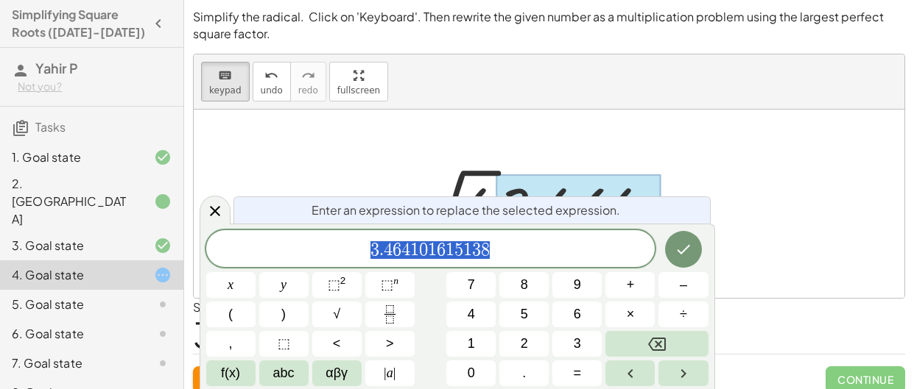
click at [507, 238] on div "3 . 4 6 4 1 0 1 6 1 5 1 3 8" at bounding box center [430, 248] width 449 height 37
drag, startPoint x: 507, startPoint y: 238, endPoint x: 384, endPoint y: 252, distance: 124.5
click at [384, 252] on div "**********" at bounding box center [430, 248] width 449 height 37
click at [672, 250] on button "Done" at bounding box center [683, 249] width 37 height 37
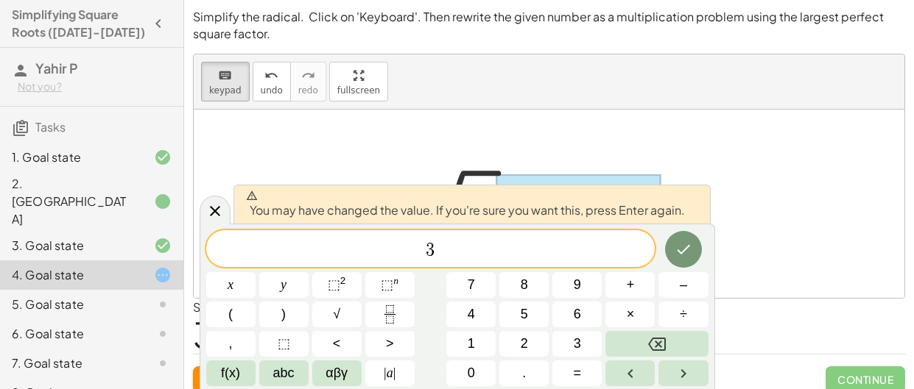
click at [507, 149] on div at bounding box center [549, 204] width 710 height 188
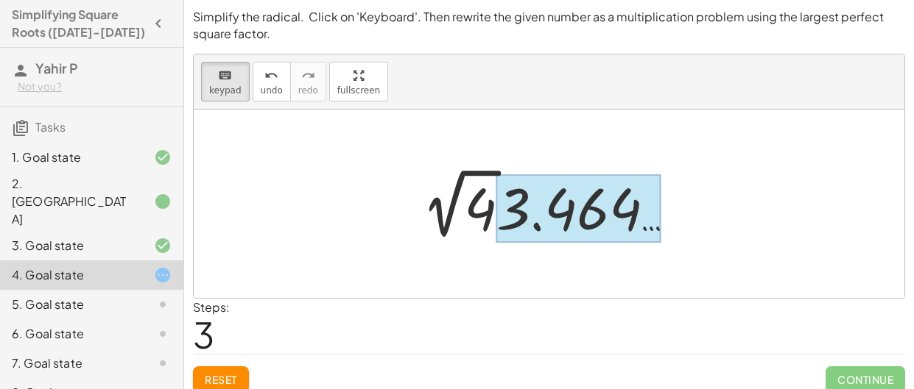
click at [505, 188] on div at bounding box center [578, 208] width 165 height 68
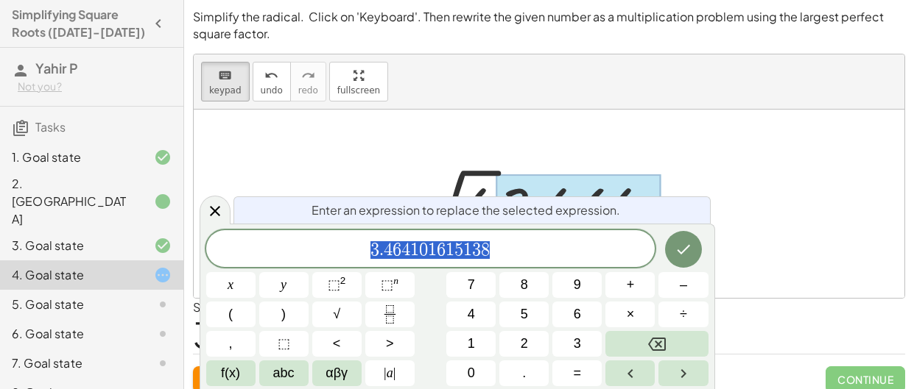
click at [384, 149] on div at bounding box center [549, 204] width 710 height 188
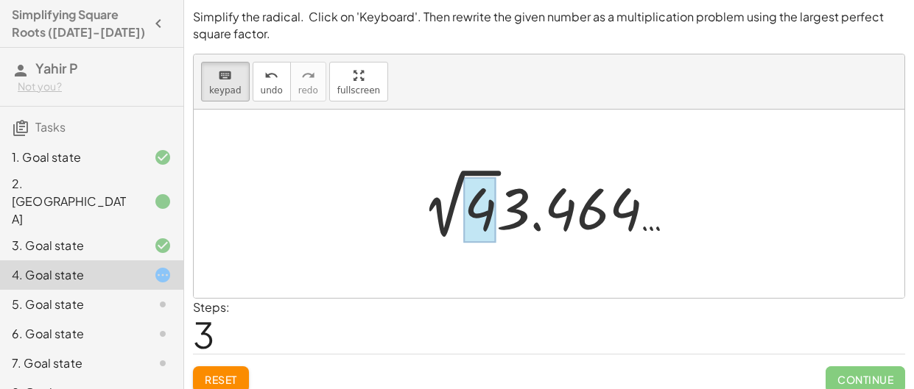
click at [474, 215] on div at bounding box center [480, 210] width 32 height 66
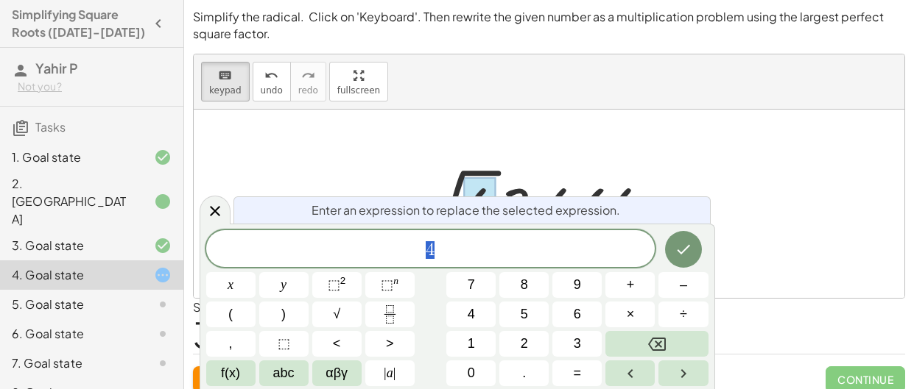
click at [429, 160] on div "2 √ 48 2 √ ( · 4 · 12 ) · 2 √ 4 · 2 √ 12 4 · 2 √ · 3.464 …" at bounding box center [549, 204] width 298 height 88
click at [342, 194] on div at bounding box center [549, 204] width 710 height 188
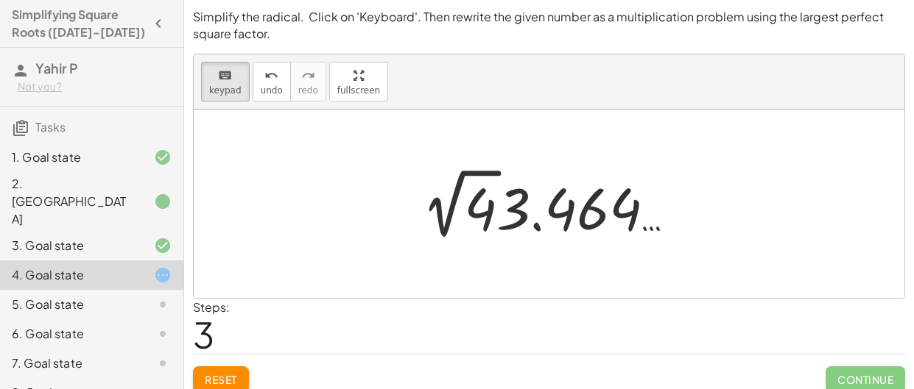
click at [221, 372] on button "Reset" at bounding box center [221, 380] width 56 height 27
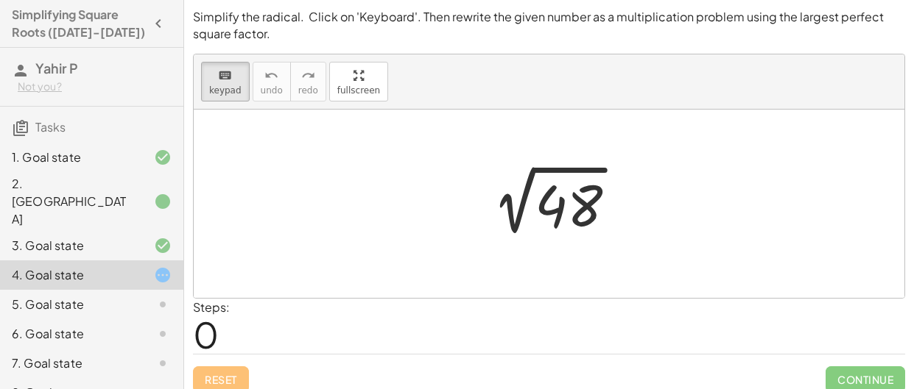
click at [417, 189] on div at bounding box center [549, 204] width 710 height 188
